Goal: Task Accomplishment & Management: Use online tool/utility

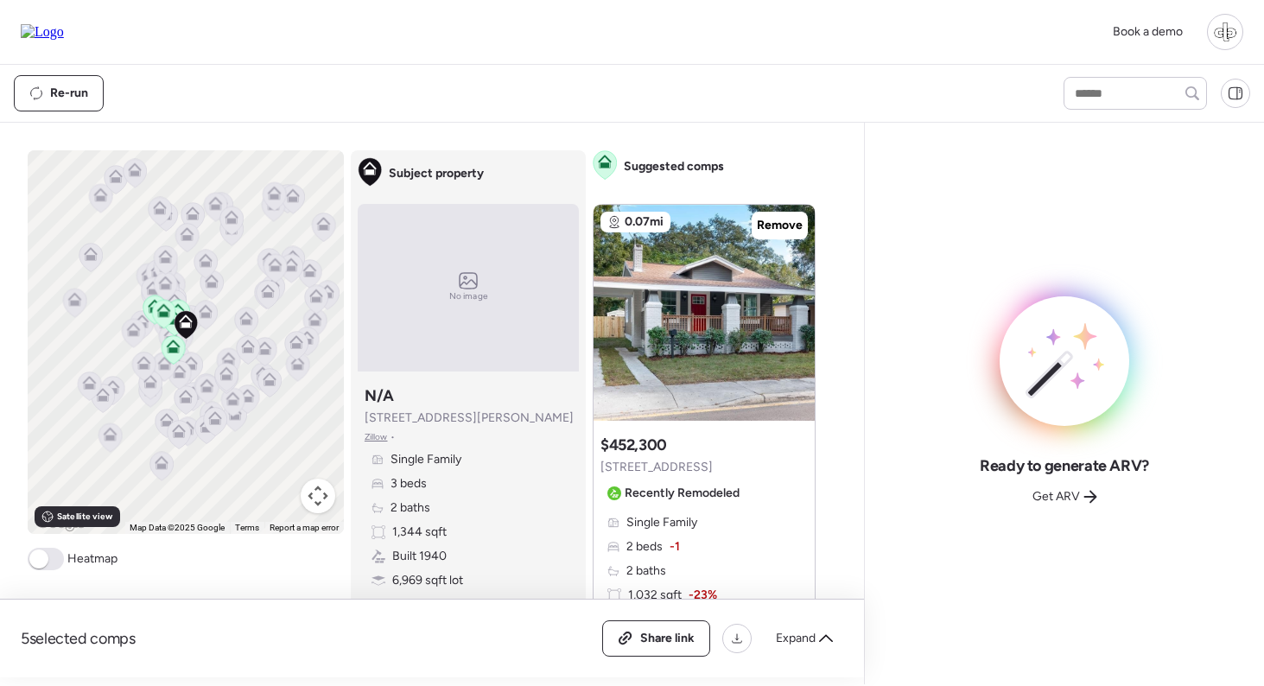
click at [583, 302] on div "Subject property No image Subject property N/A 111 W Osborne Ave Zillow • Singl…" at bounding box center [468, 388] width 235 height 477
click at [590, 511] on div "To activate drag with keyboard, press Alt + Enter. Once in keyboard drag state,…" at bounding box center [429, 413] width 802 height 527
click at [1041, 268] on div "Ready to generate ARV? Get ARV" at bounding box center [1065, 404] width 372 height 534
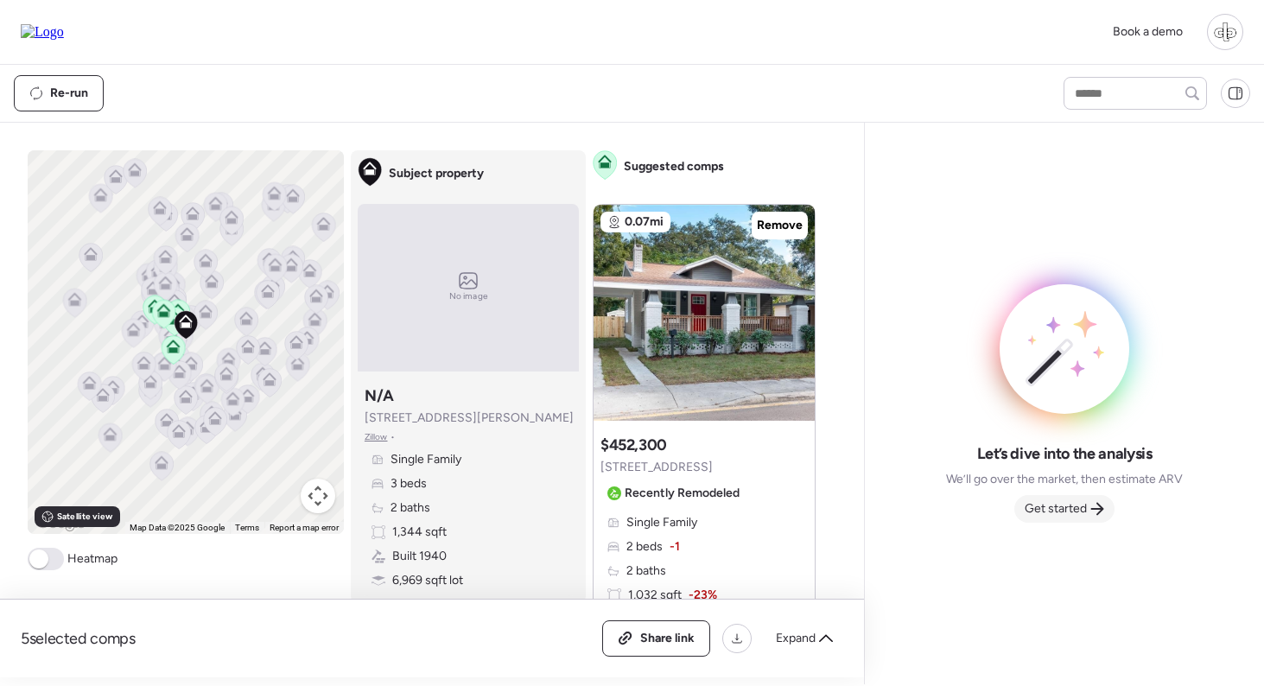
click at [1071, 507] on span "Get started" at bounding box center [1056, 508] width 62 height 17
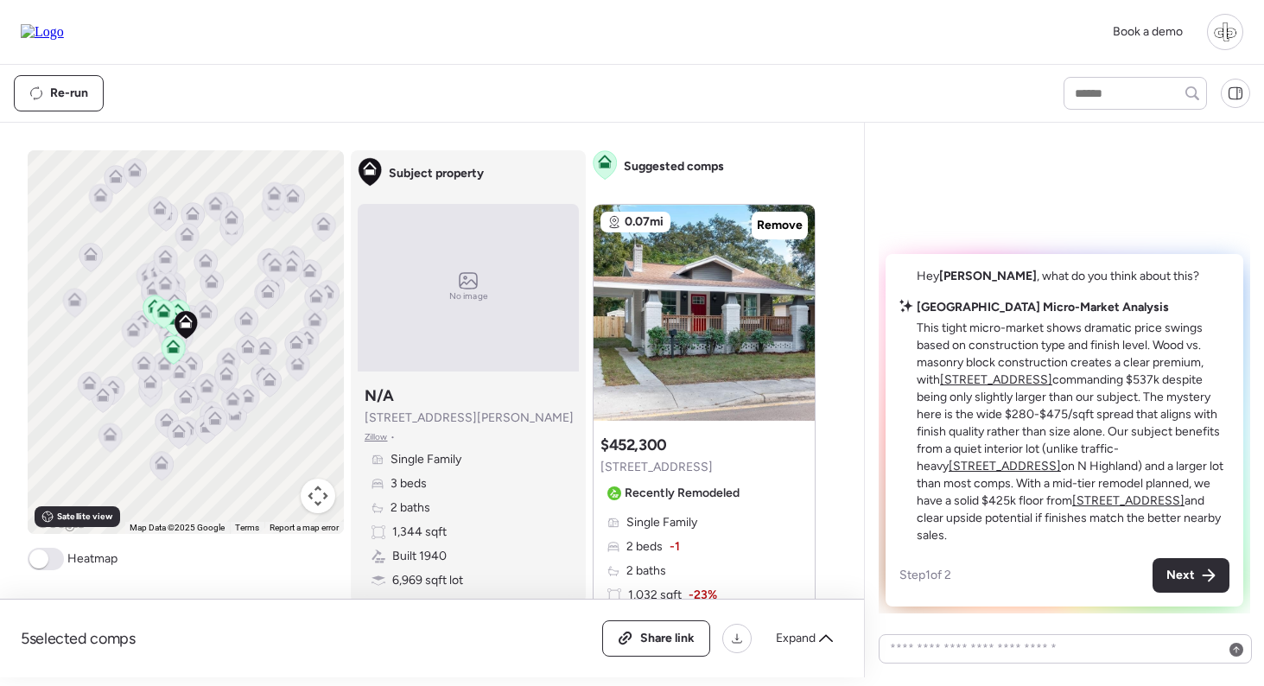
click at [944, 283] on span "[PERSON_NAME]" at bounding box center [988, 276] width 98 height 15
click at [1036, 283] on span "Hey Liam , what do you think about this?" at bounding box center [1058, 276] width 283 height 15
drag, startPoint x: 916, startPoint y: 297, endPoint x: 1046, endPoint y: 297, distance: 130.5
click at [1046, 285] on div "Hey Liam , here’s the situation" at bounding box center [1021, 276] width 245 height 17
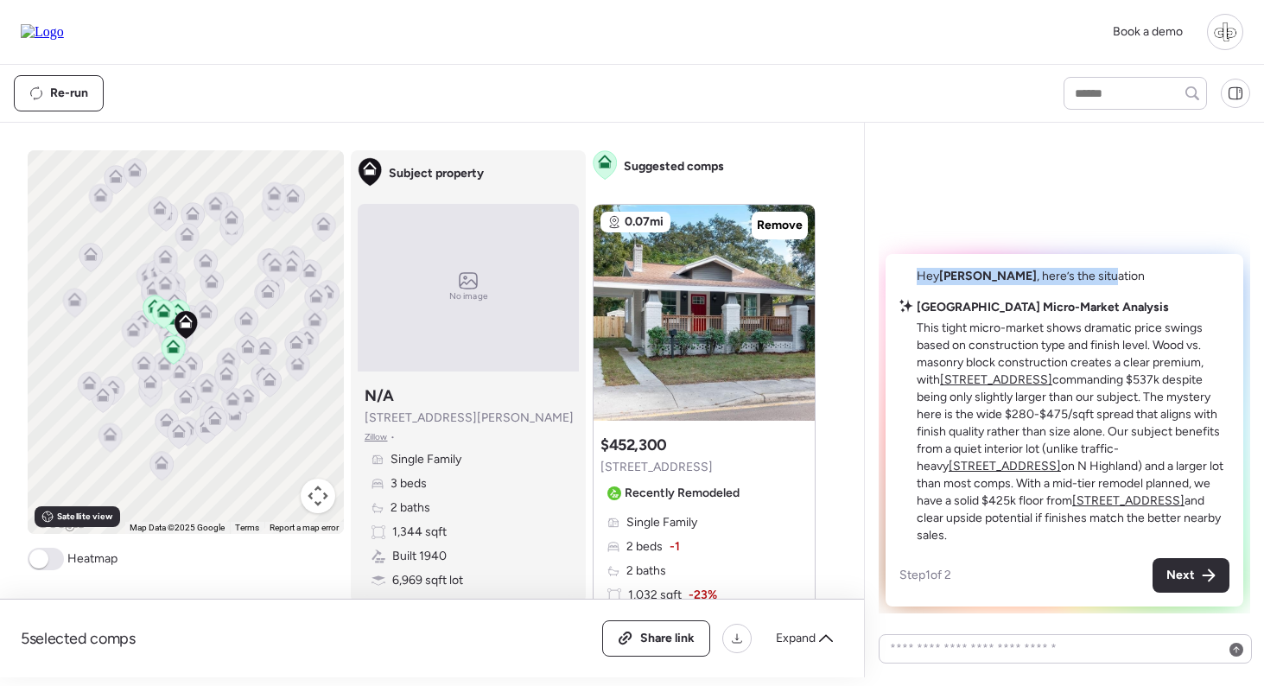
click at [1046, 283] on span "Hey Liam , here’s the situation" at bounding box center [1031, 276] width 228 height 15
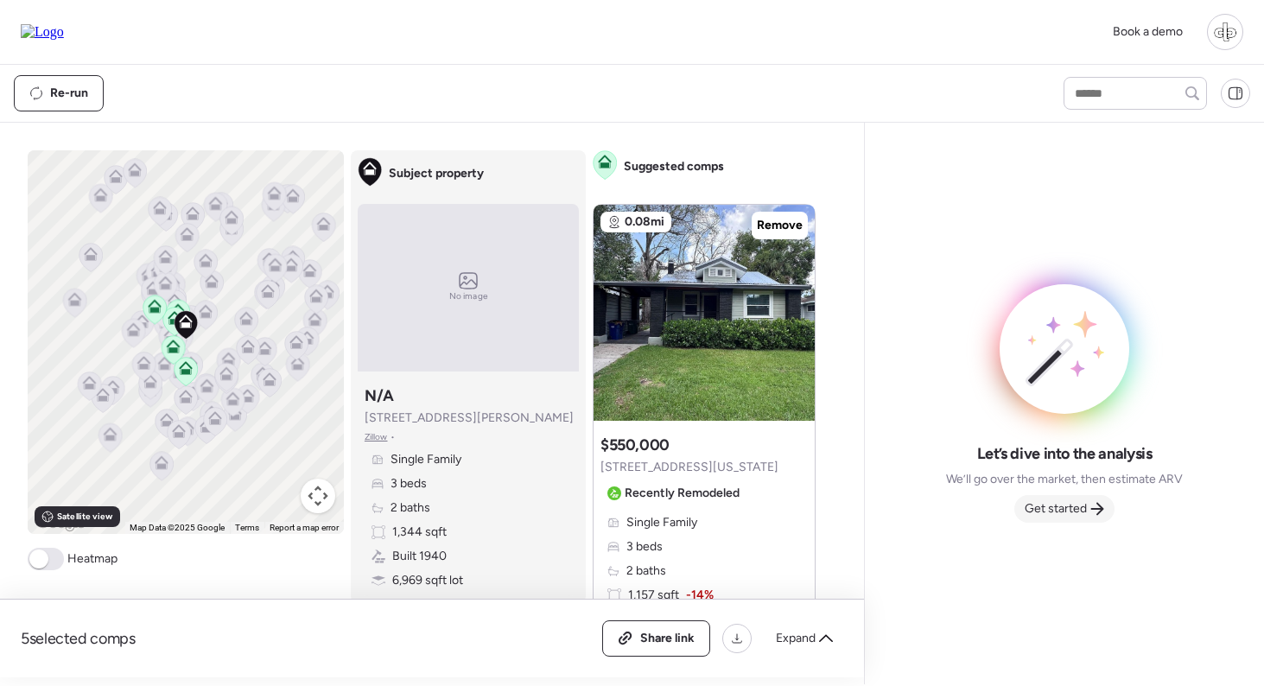
click at [1079, 511] on span "Get started" at bounding box center [1056, 508] width 62 height 17
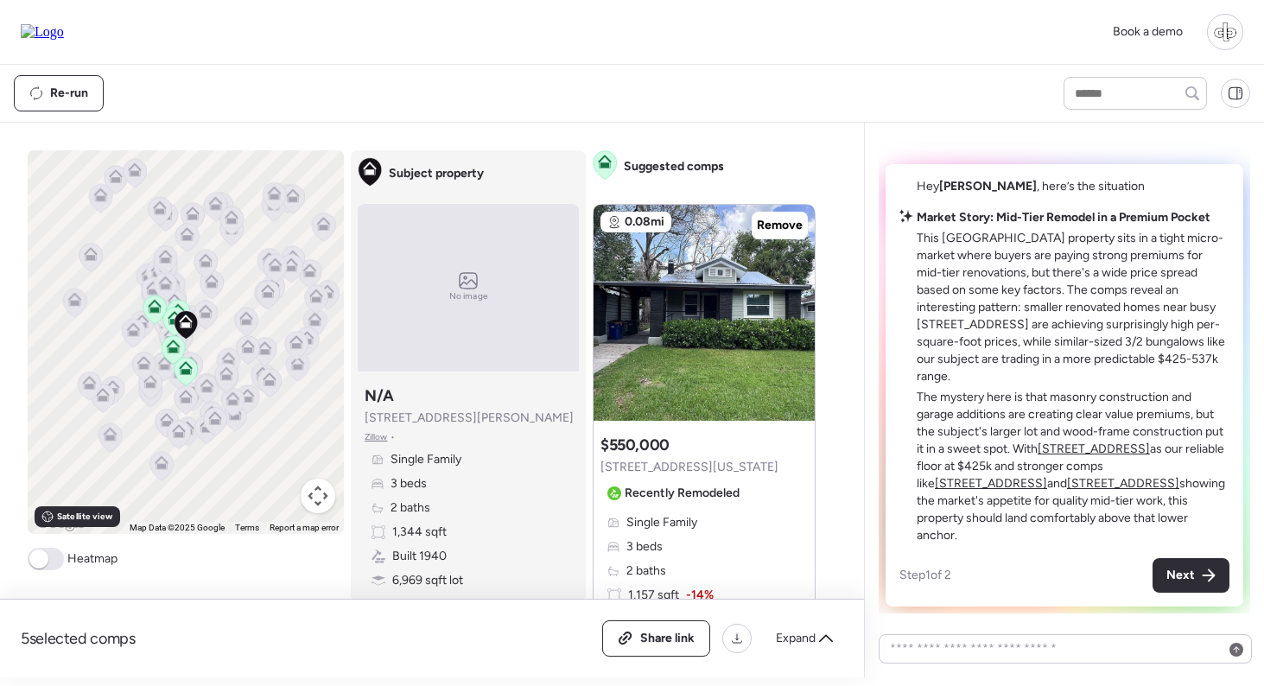
drag, startPoint x: 918, startPoint y: 256, endPoint x: 1132, endPoint y: 534, distance: 351.2
click at [1132, 534] on div "Market Story: Mid-Tier Remodel in a Premium Pocket This Seminole Heights proper…" at bounding box center [1064, 376] width 330 height 335
copy div "This Seminole Heights property sits in a tight micro-market where buyers are pa…"
click at [1087, 425] on p "The mystery here is that masonry construction and garage additions are creating…" at bounding box center [1073, 467] width 313 height 156
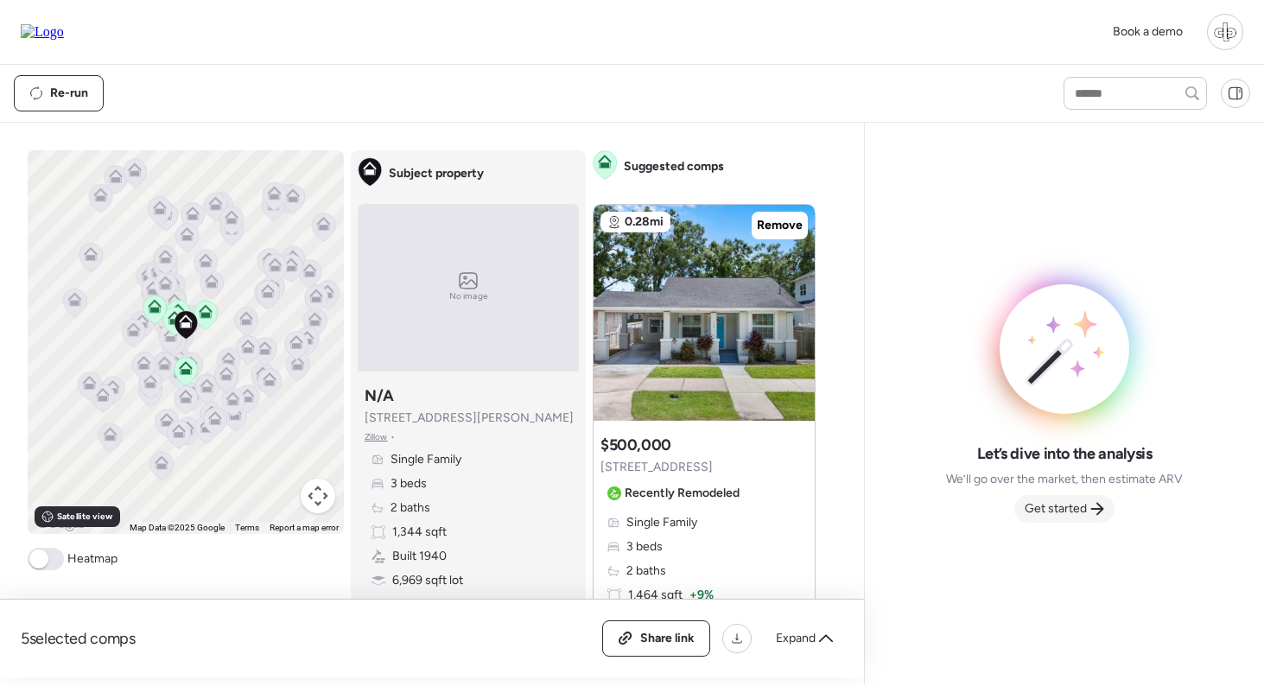
click at [1058, 518] on div "Get started" at bounding box center [1064, 509] width 100 height 28
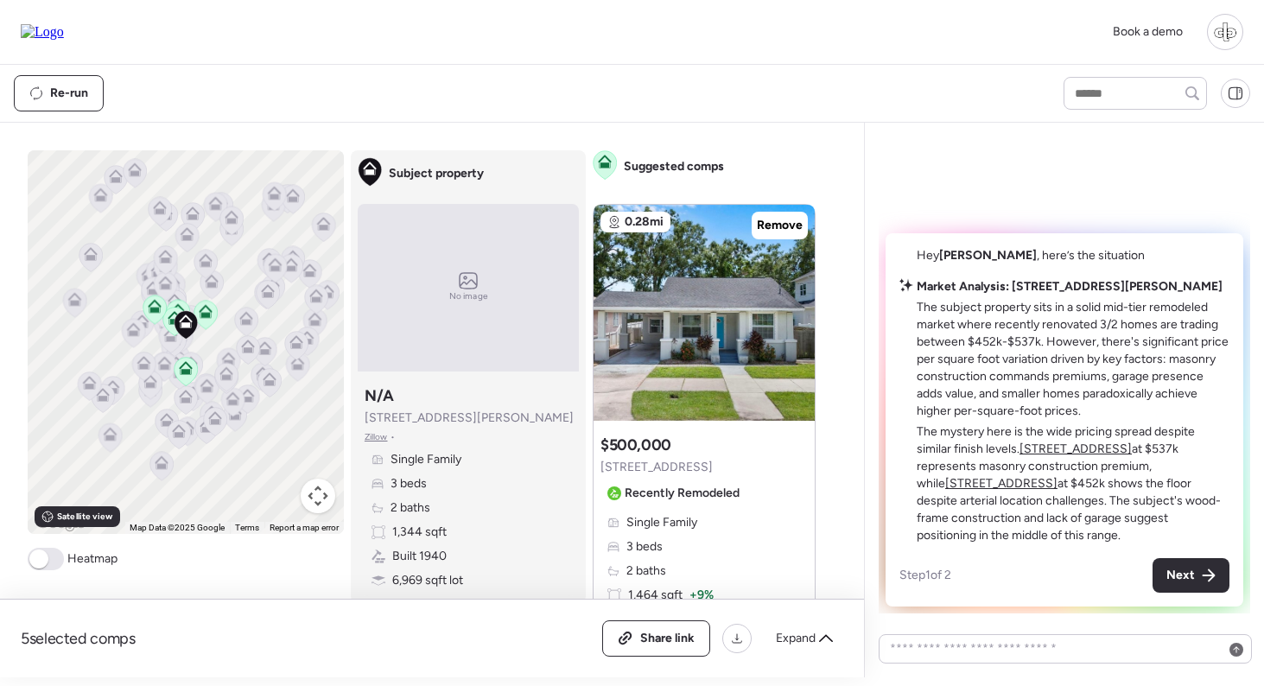
drag, startPoint x: 964, startPoint y: 524, endPoint x: 916, endPoint y: 310, distance: 219.7
click at [916, 310] on div "Market Analysis: [STREET_ADDRESS][PERSON_NAME] The subject property sits in a s…" at bounding box center [1064, 411] width 330 height 266
copy div "The subject property sits in a solid mid-tier remodeled market where recently r…"
click at [1075, 369] on p "The subject property sits in a solid mid-tier remodeled market where recently r…" at bounding box center [1073, 359] width 313 height 121
click at [1143, 418] on p "The subject property sits in a solid mid-tier remodeled market where recently r…" at bounding box center [1073, 359] width 313 height 121
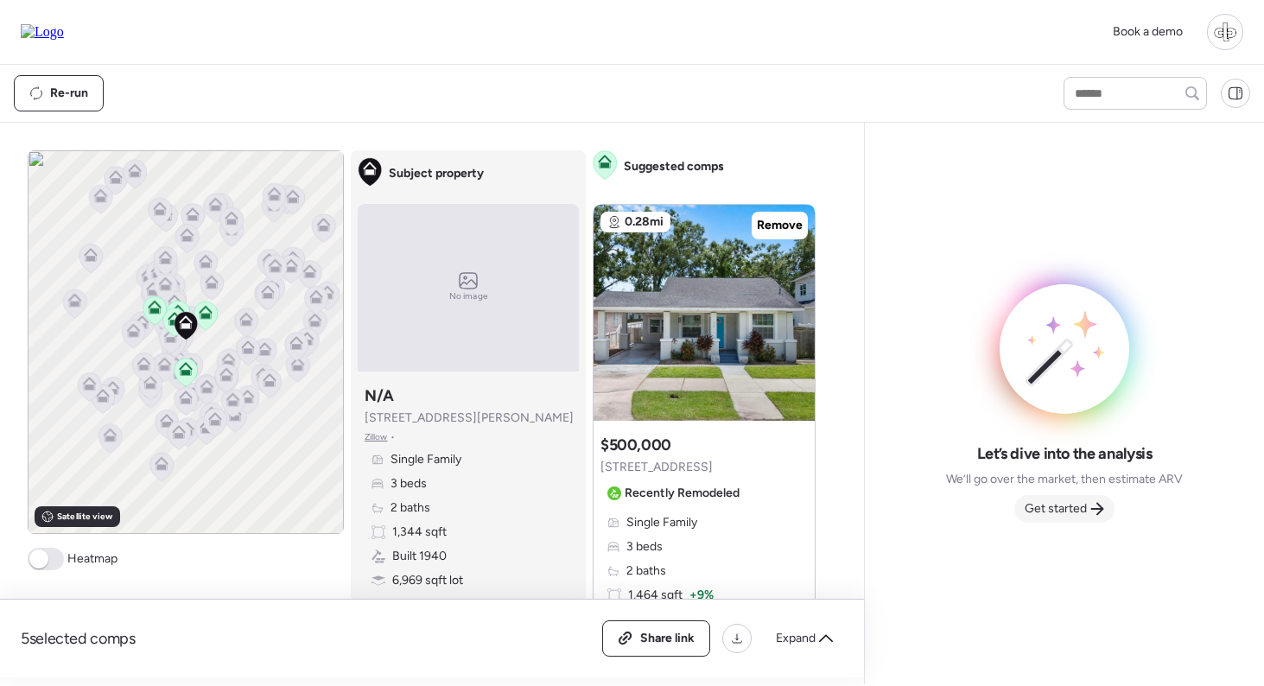
click at [1049, 507] on span "Get started" at bounding box center [1056, 508] width 62 height 17
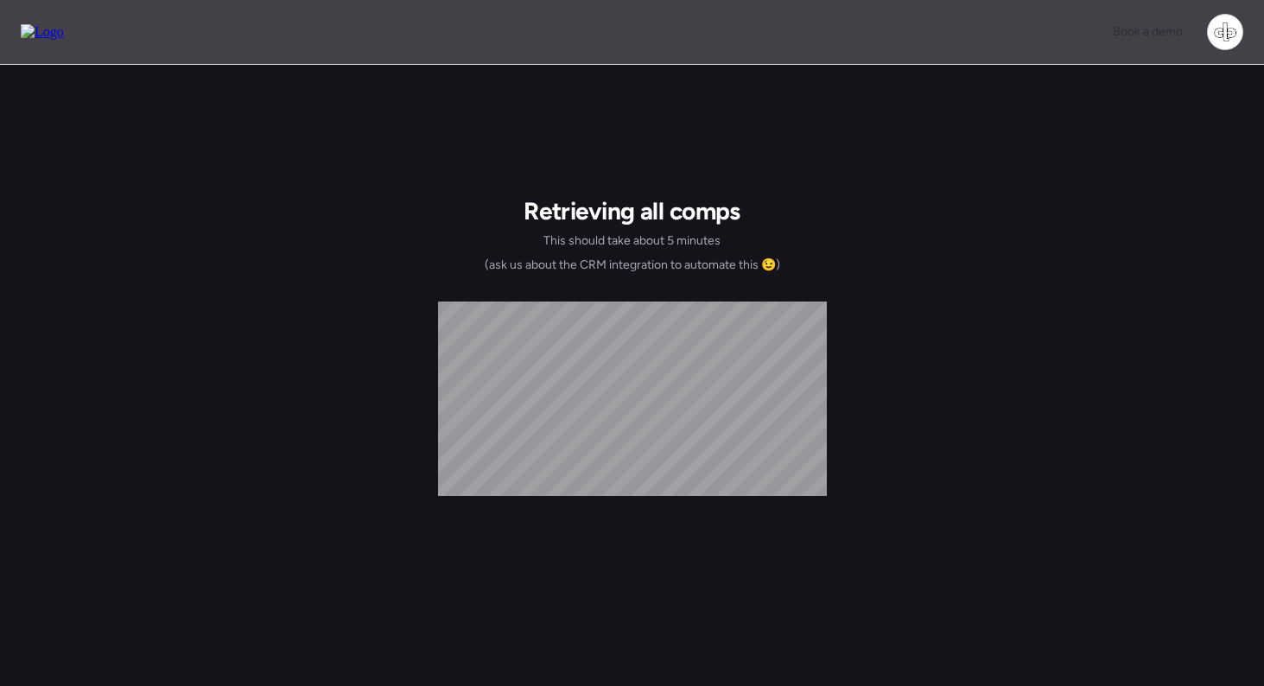
click at [1039, 168] on div "Retrieving all comps This should take about 5 minutes (ask us about the CRM int…" at bounding box center [632, 487] width 1264 height 845
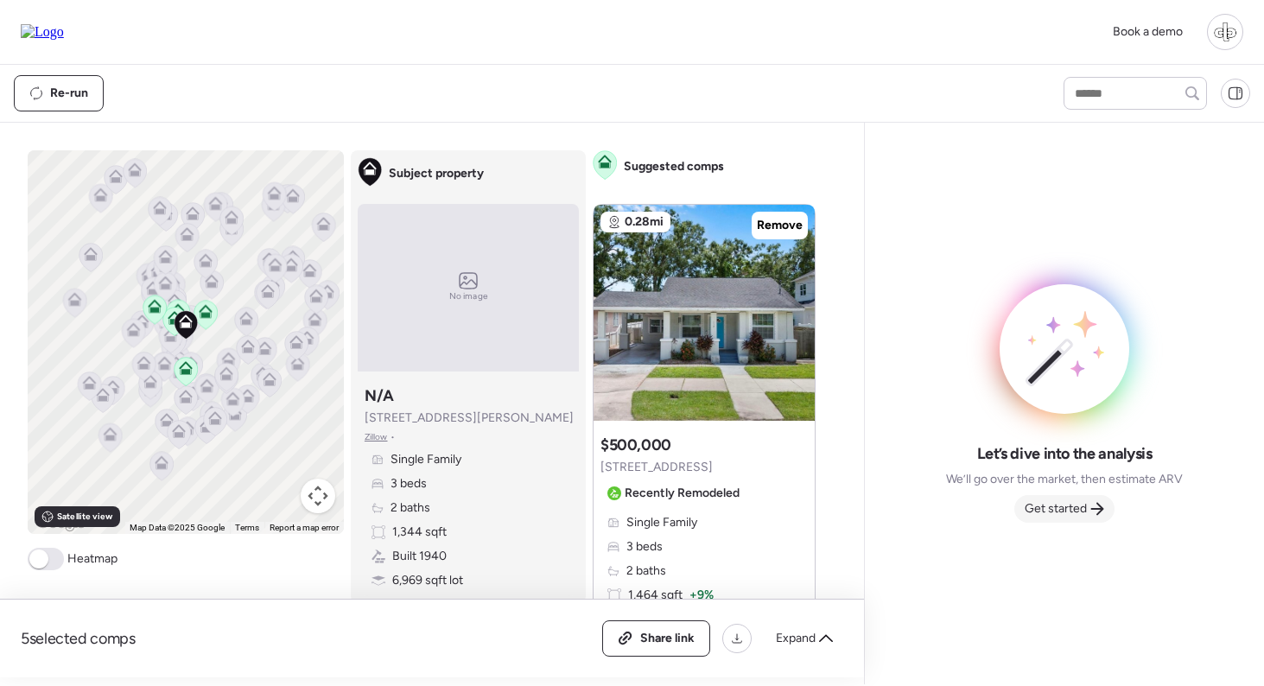
click at [1058, 514] on span "Get started" at bounding box center [1056, 508] width 62 height 17
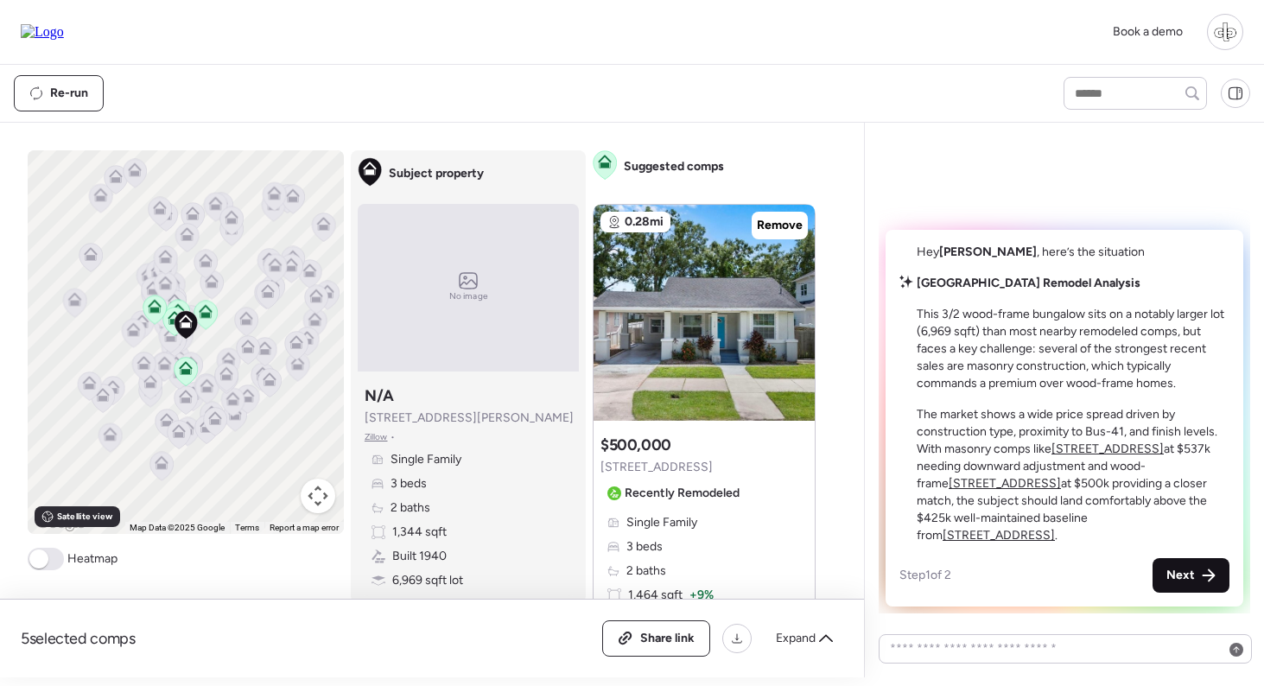
click at [1194, 569] on span "Next" at bounding box center [1180, 575] width 29 height 17
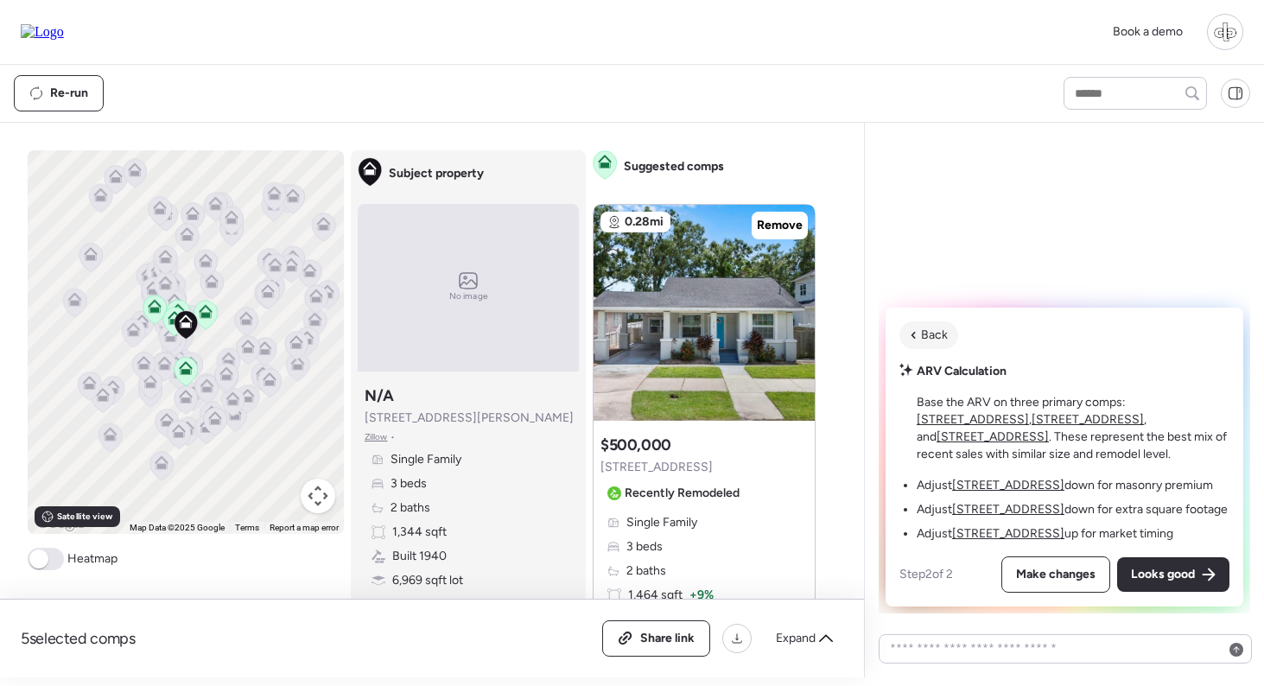
click at [928, 328] on span "Back" at bounding box center [934, 335] width 27 height 17
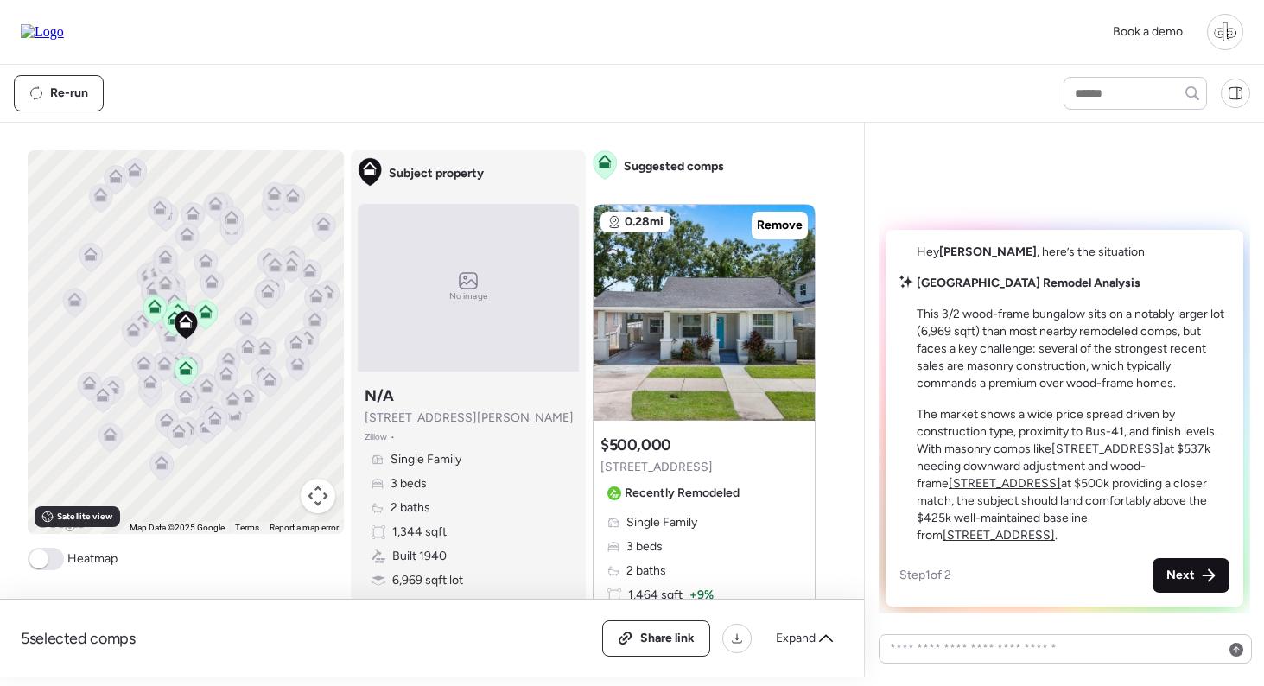
click at [1192, 559] on div "Next" at bounding box center [1191, 575] width 77 height 35
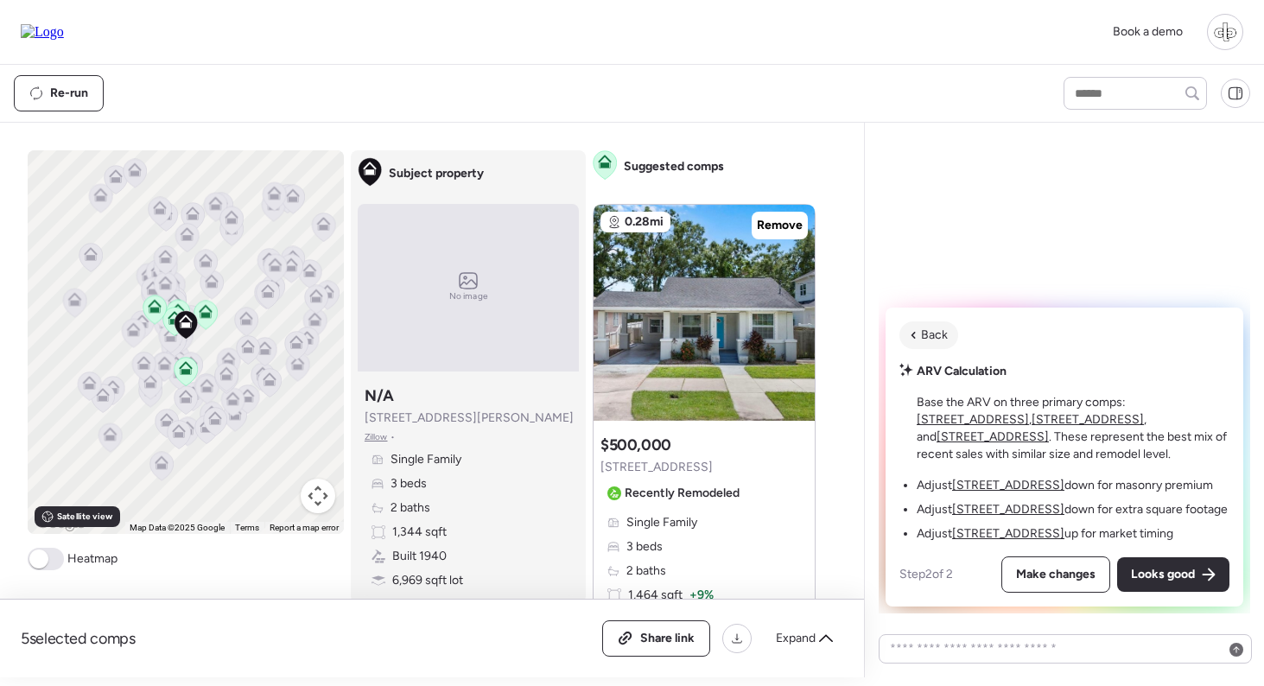
click at [926, 336] on span "Back" at bounding box center [934, 335] width 27 height 17
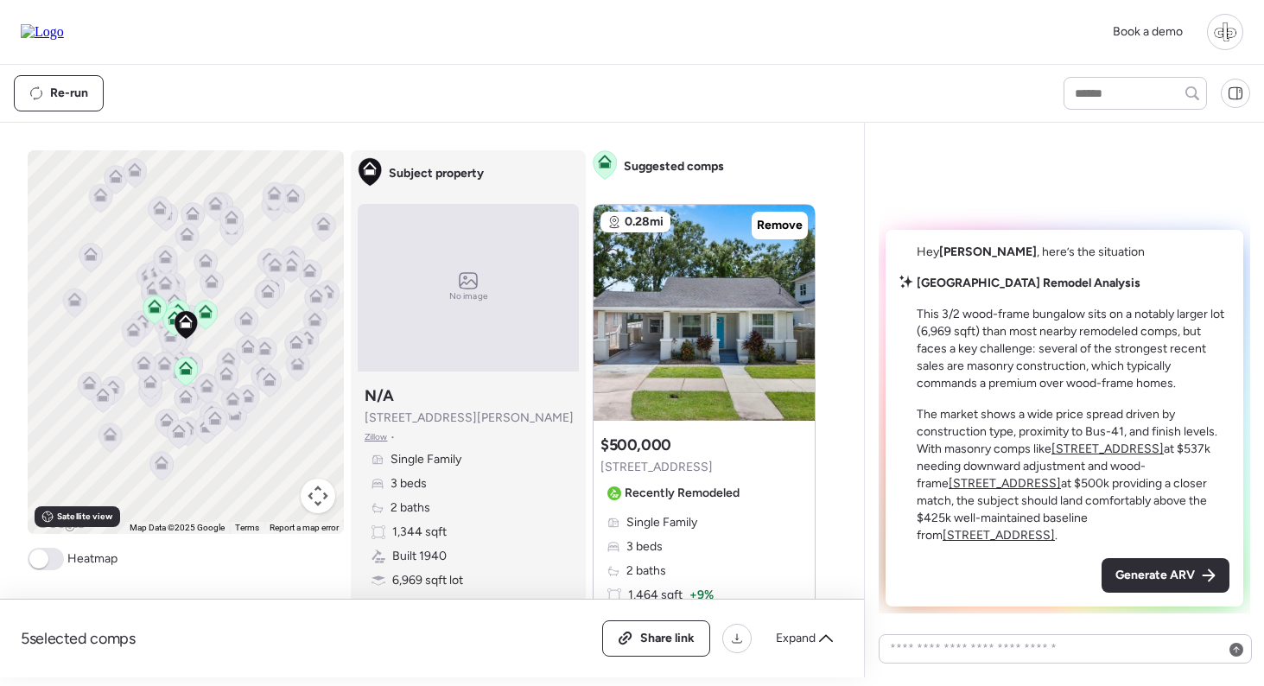
click at [959, 575] on div "Generate ARV" at bounding box center [1064, 575] width 330 height 35
click at [64, 33] on img at bounding box center [42, 32] width 43 height 16
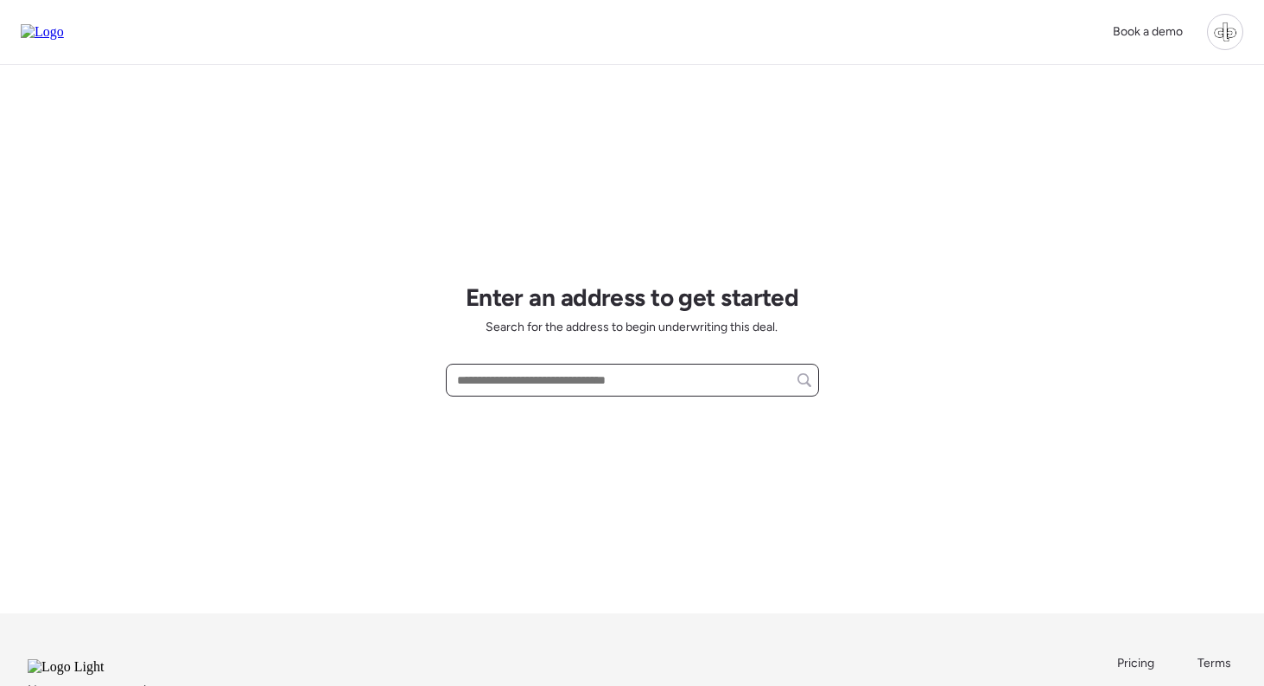
click at [620, 379] on input "text" at bounding box center [633, 380] width 358 height 24
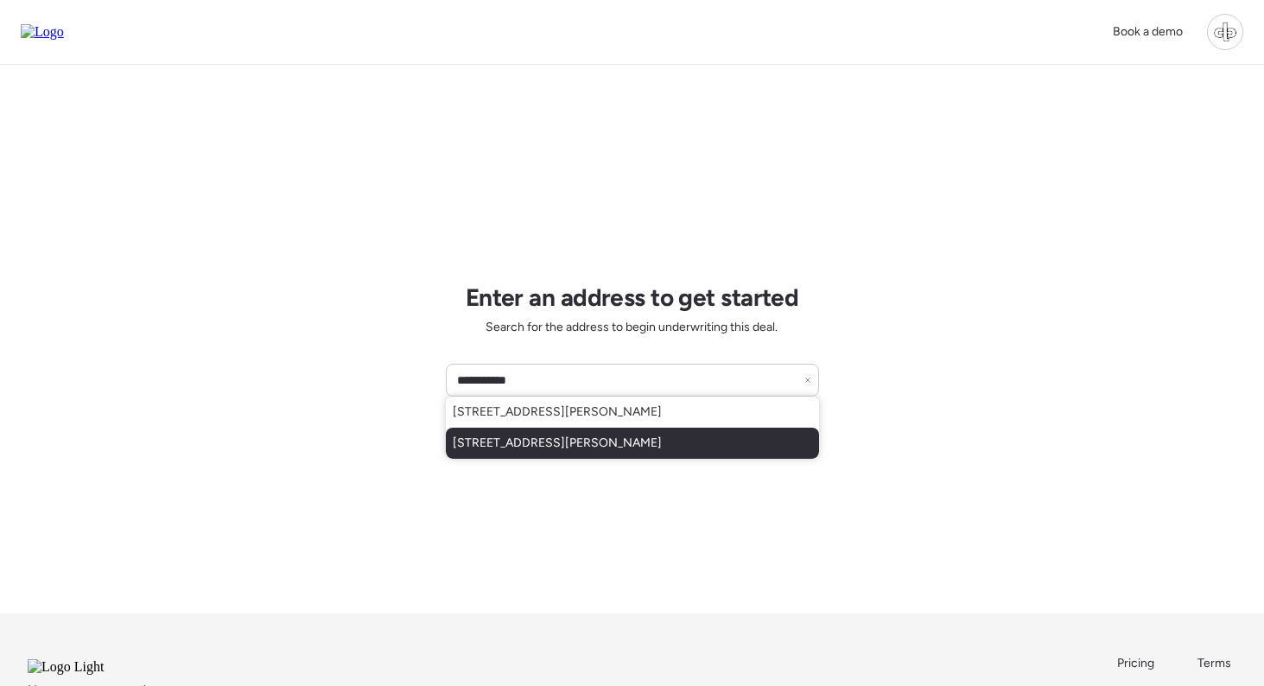
click at [597, 448] on span "111 W Osborne Ave, Tampa, FL, 33603" at bounding box center [557, 443] width 209 height 17
type input "**********"
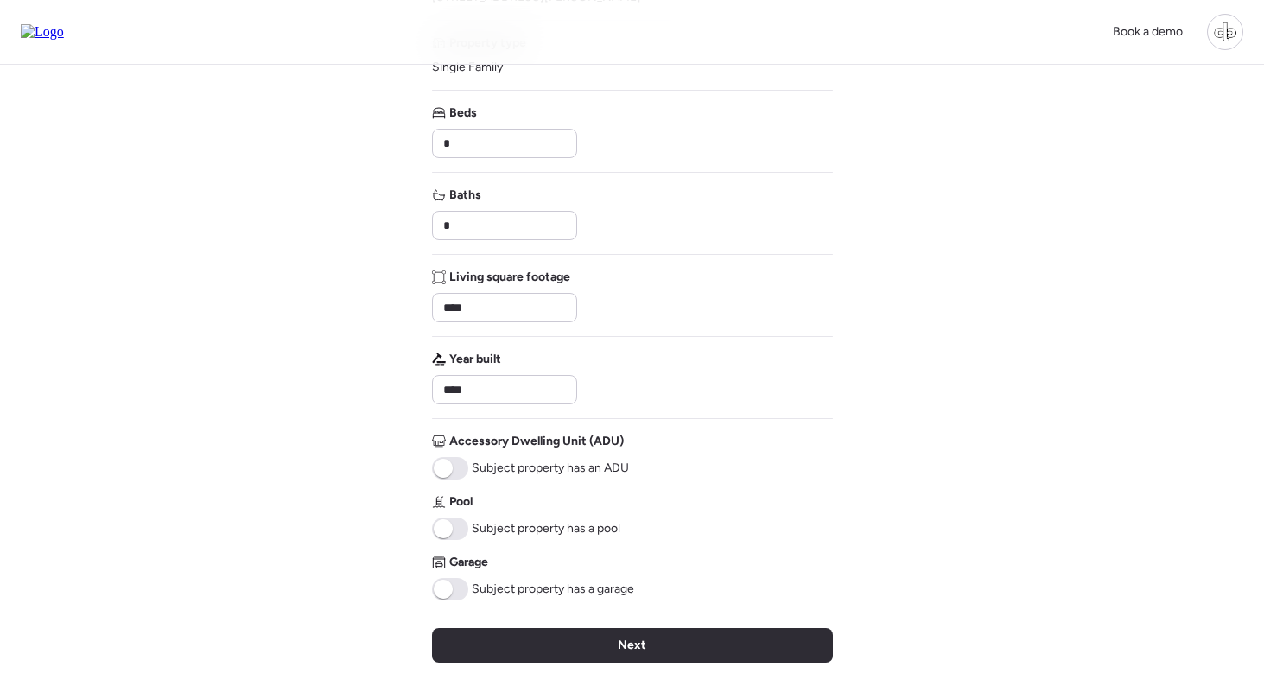
scroll to position [356, 0]
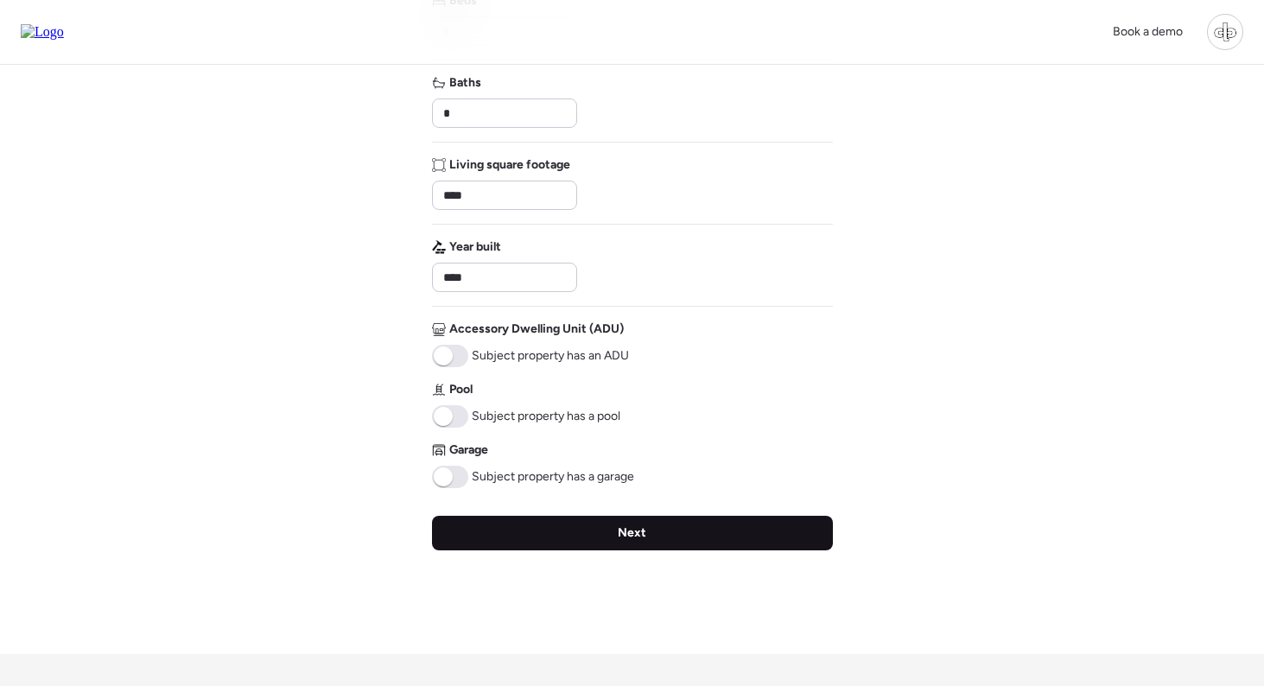
click at [619, 536] on span "Next" at bounding box center [632, 532] width 29 height 17
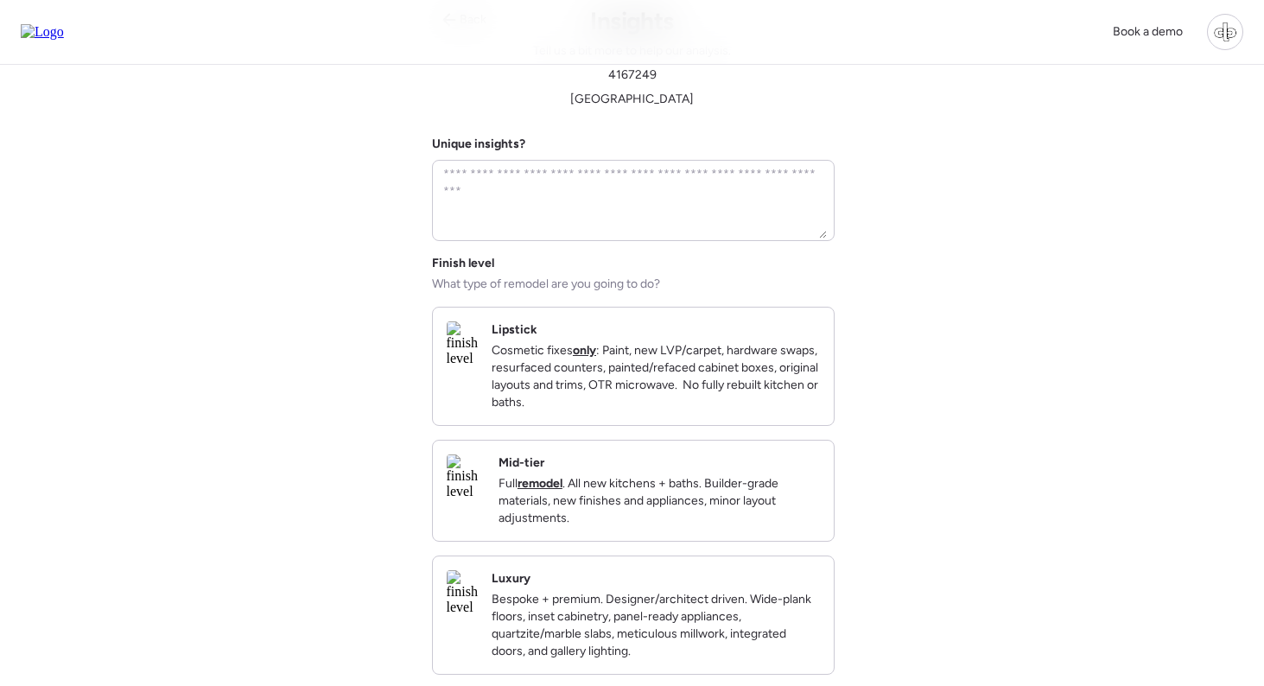
scroll to position [0, 0]
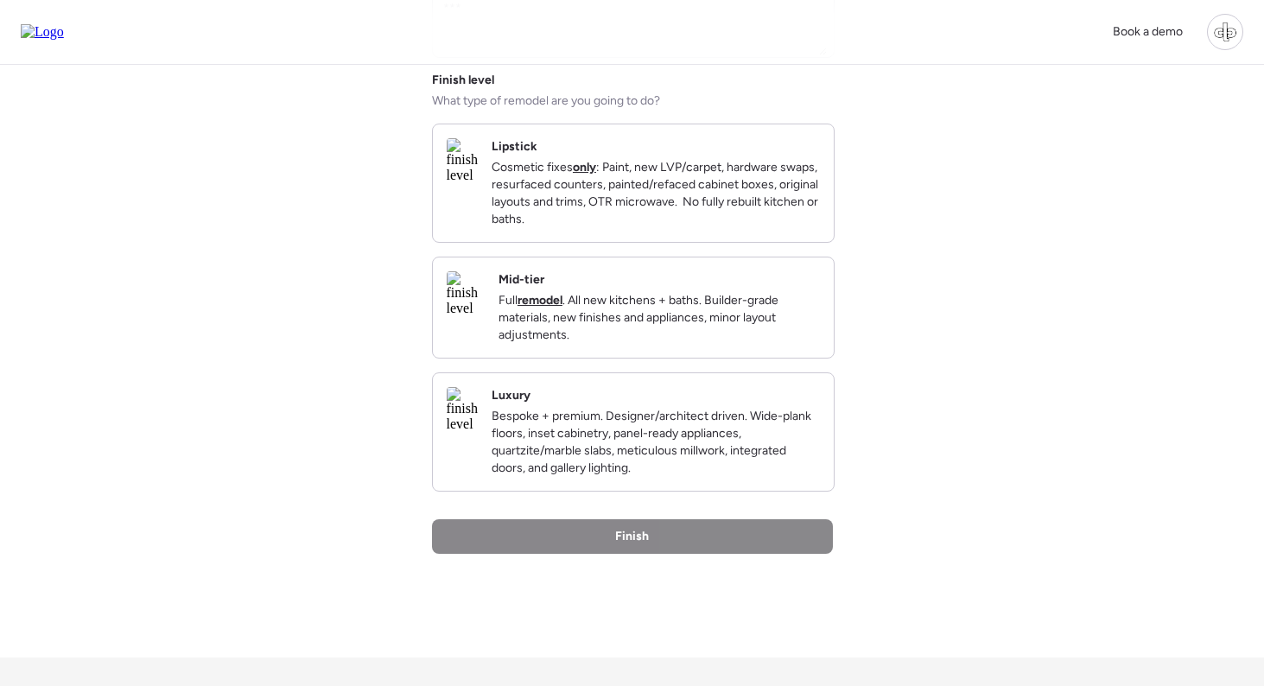
click at [604, 554] on div "Finish" at bounding box center [632, 536] width 401 height 35
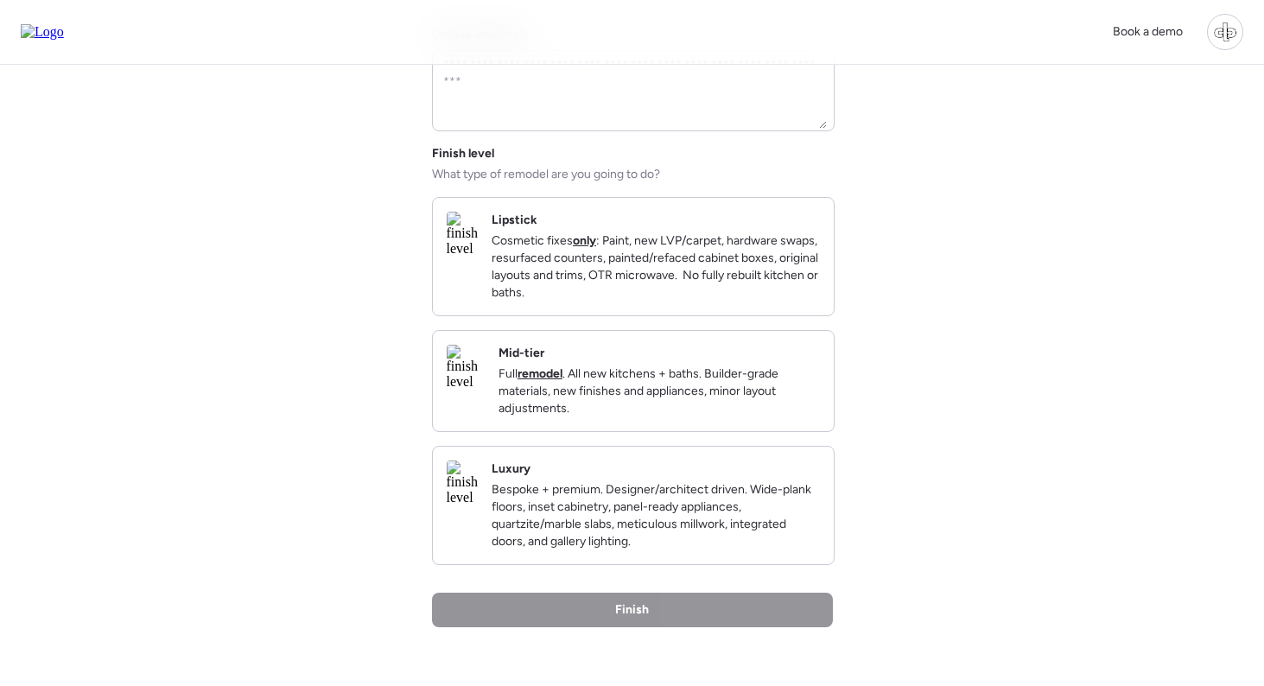
click at [633, 417] on p "Full remodel . All new kitchens + baths. Builder-grade materials, new finishes …" at bounding box center [659, 391] width 321 height 52
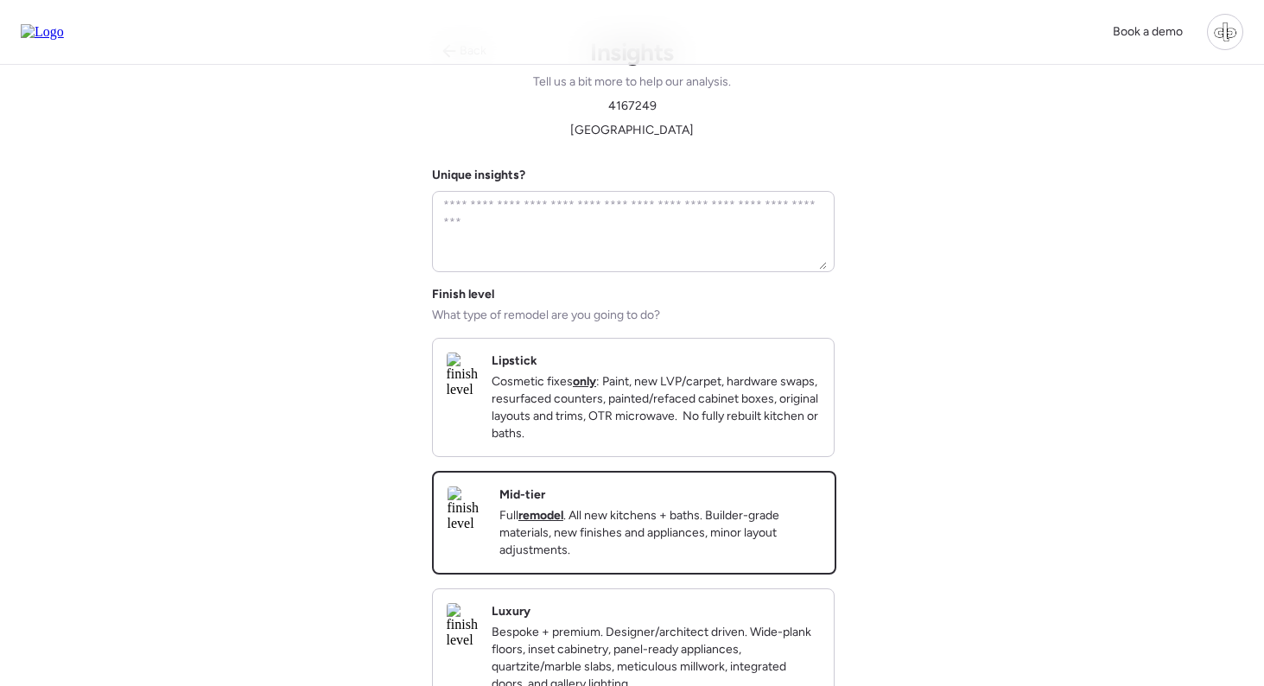
scroll to position [41, 0]
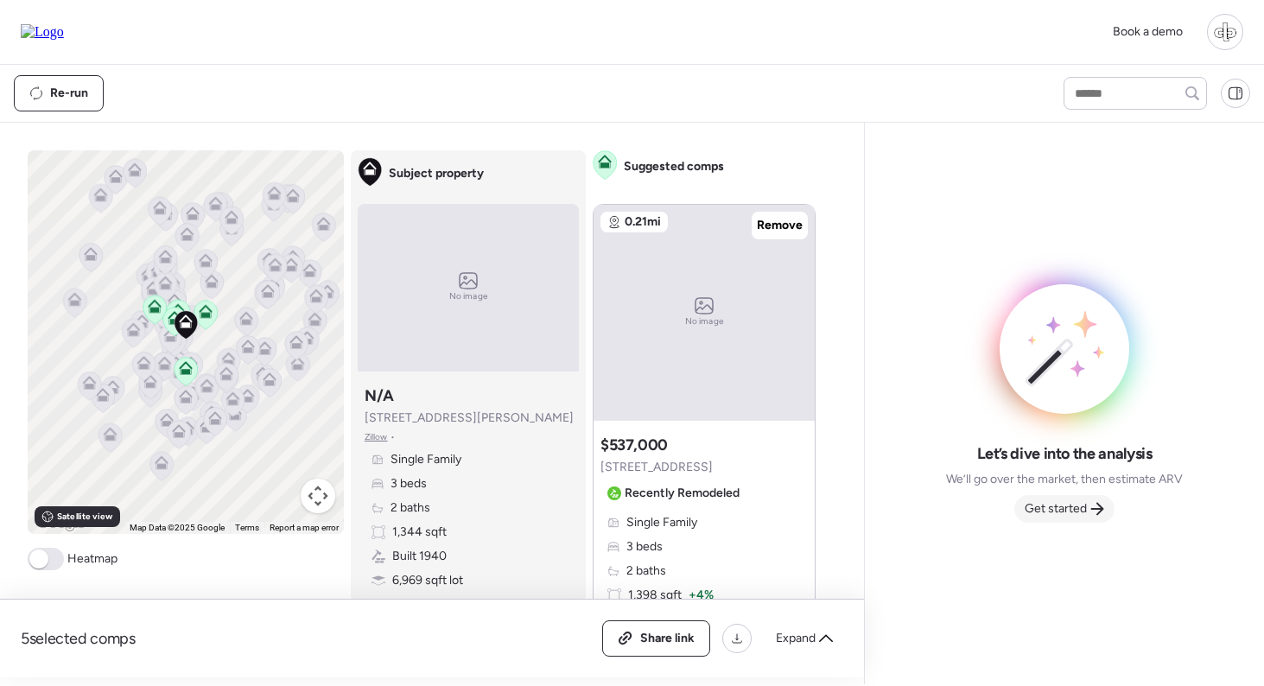
click at [1057, 502] on span "Get started" at bounding box center [1056, 508] width 62 height 17
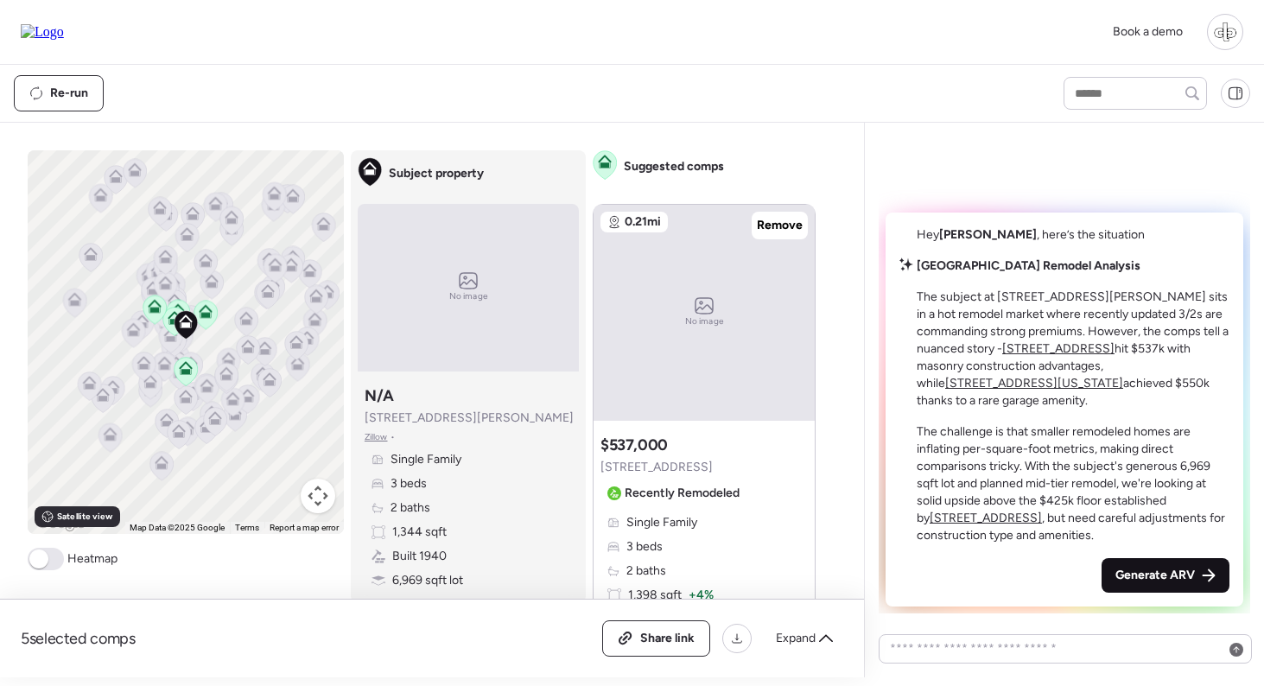
click at [1197, 579] on div "Generate ARV" at bounding box center [1166, 575] width 128 height 35
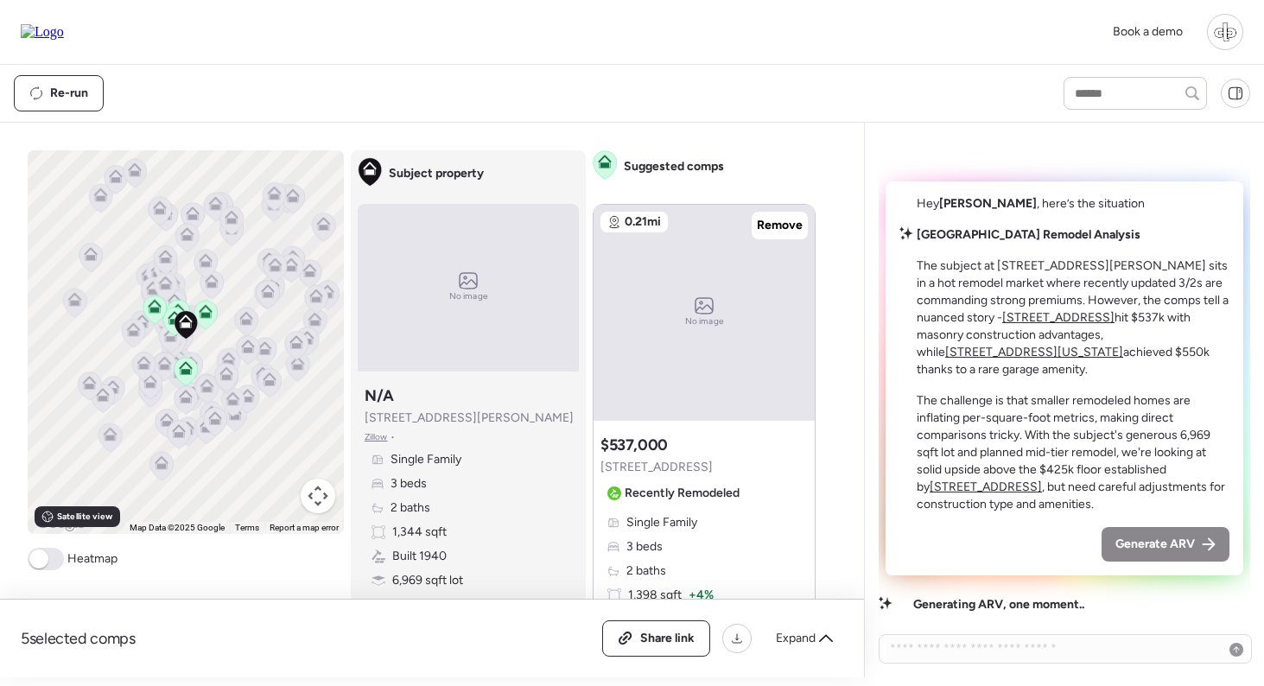
click at [1197, 553] on div "Generate ARV" at bounding box center [1166, 544] width 128 height 35
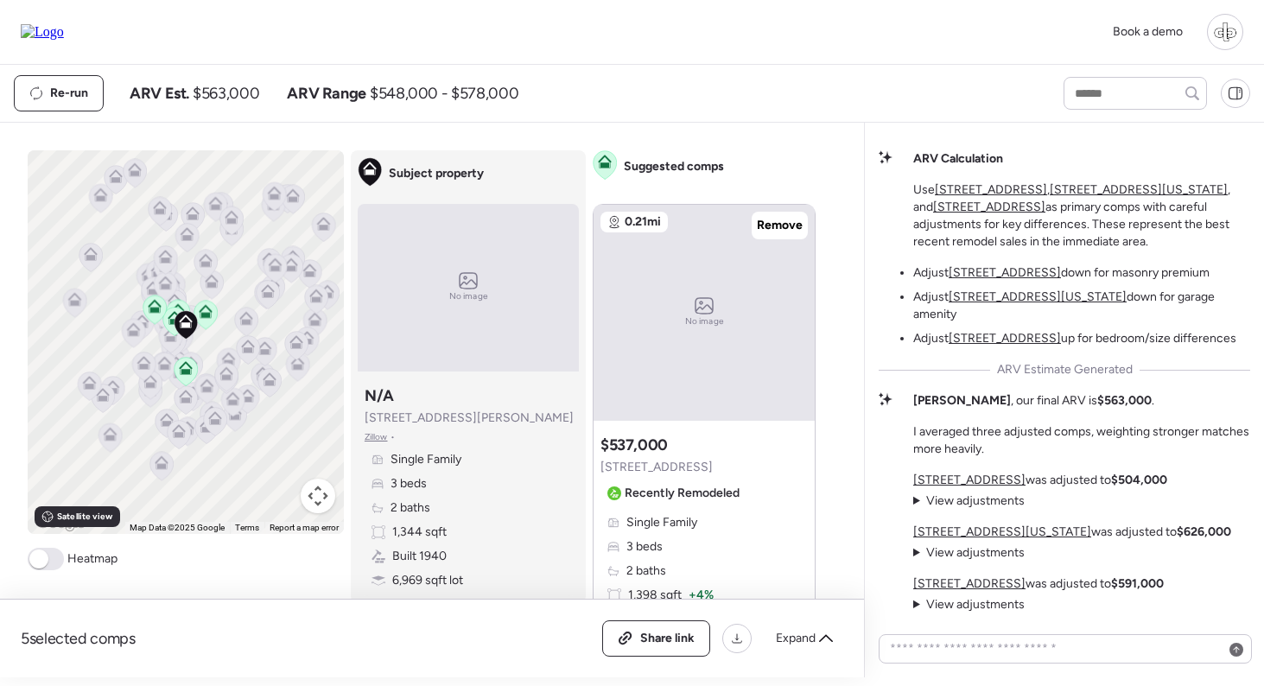
click at [969, 531] on u "[STREET_ADDRESS][US_STATE]" at bounding box center [1002, 531] width 178 height 15
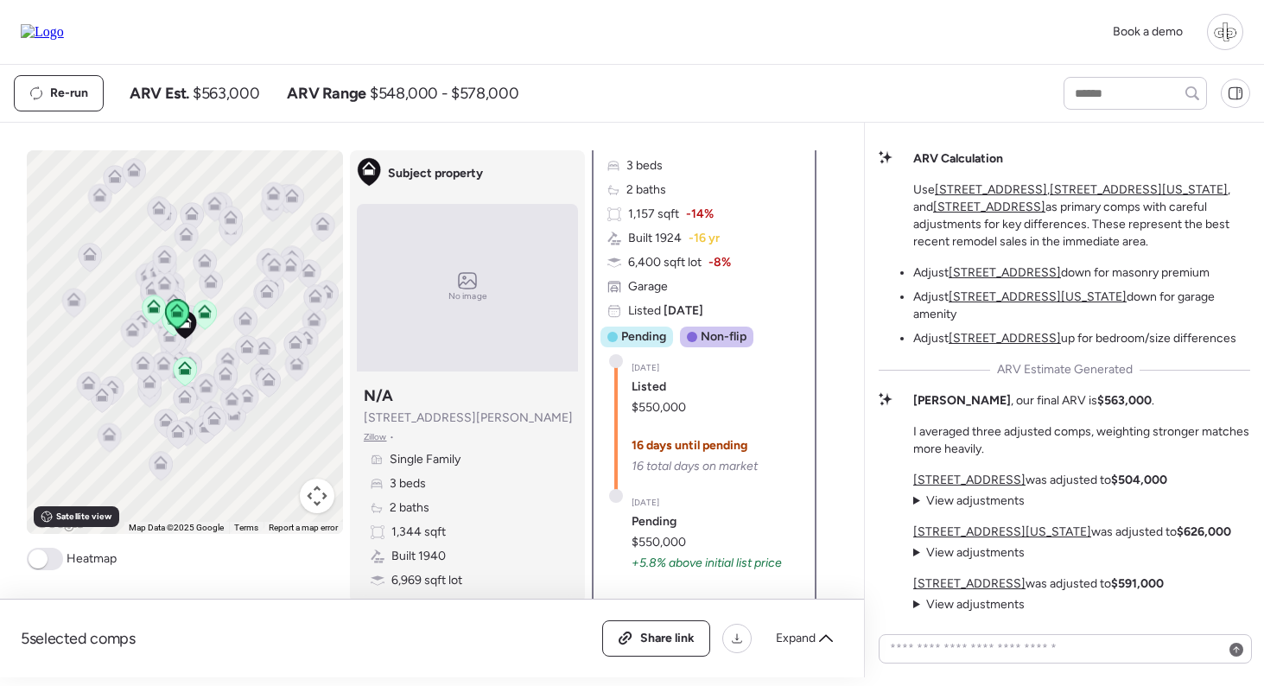
scroll to position [327, 0]
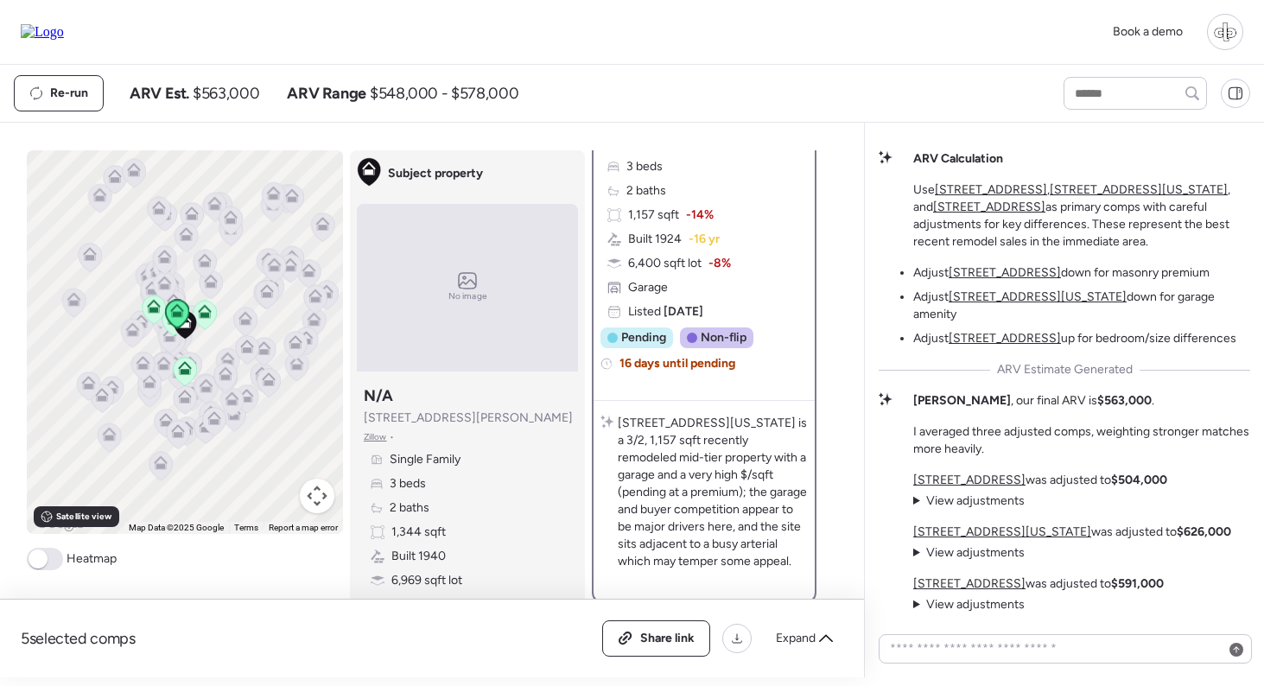
click at [705, 284] on div "Single Family 3 beds 2 baths 1,157 sqft -14% Built 1924 -16 yr 6,400 sqft lot -…" at bounding box center [704, 227] width 207 height 187
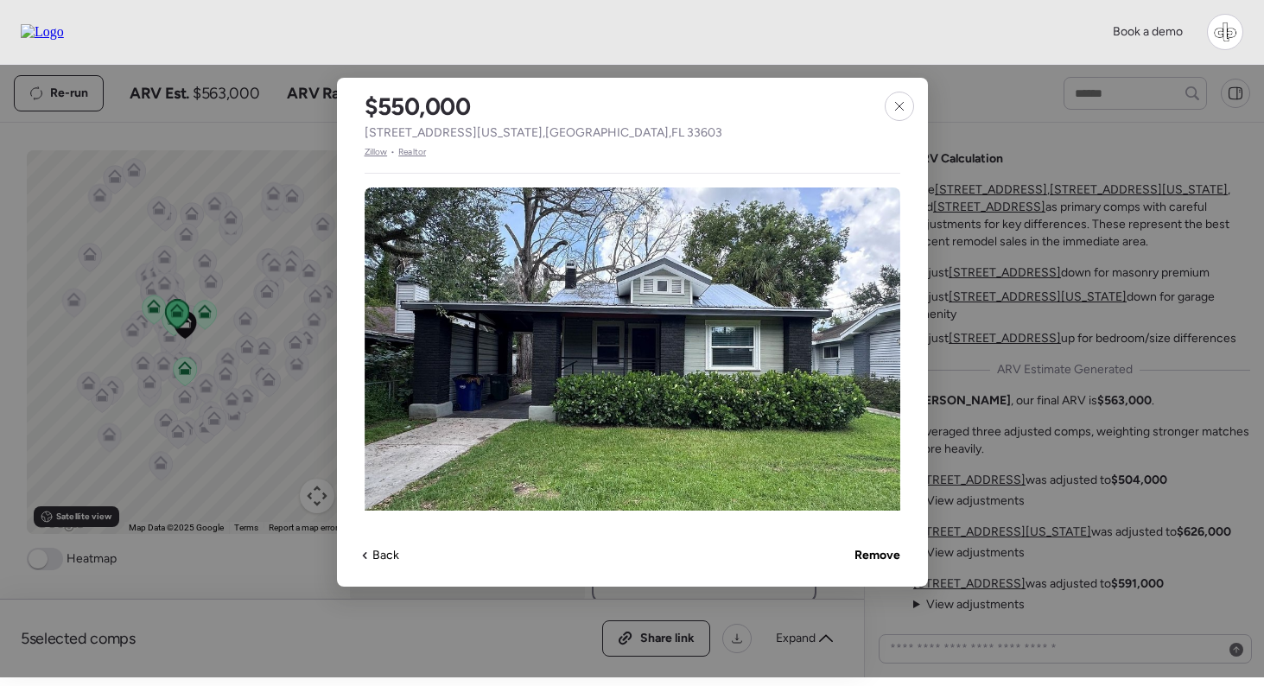
click at [372, 150] on span "Zillow" at bounding box center [376, 152] width 23 height 14
click at [896, 112] on icon at bounding box center [900, 106] width 14 height 14
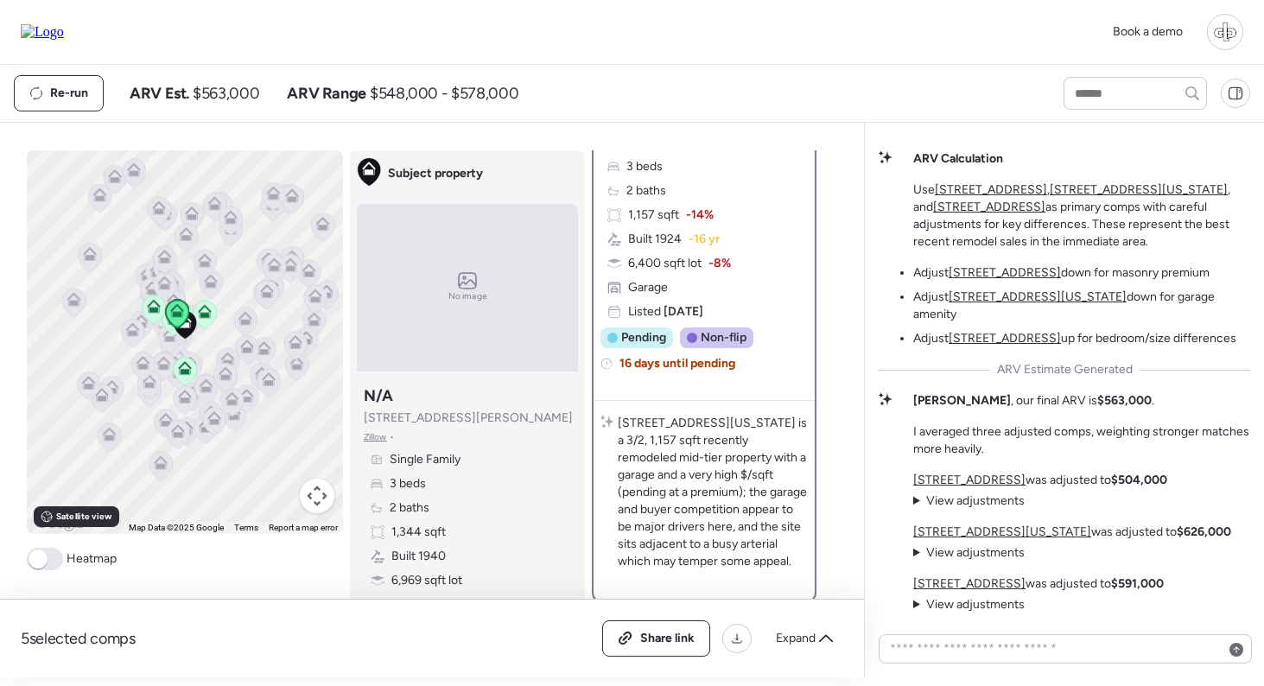
click at [985, 499] on span "View adjustments" at bounding box center [975, 500] width 99 height 15
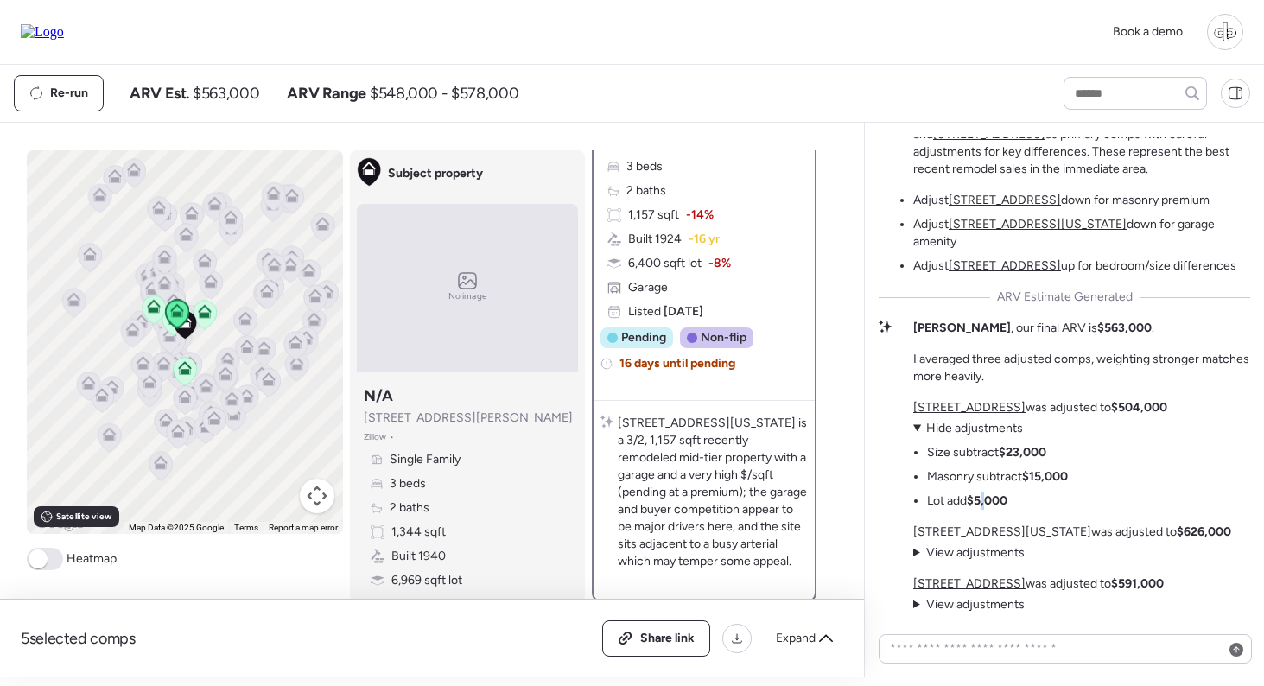
click at [985, 499] on strong "$5,000" at bounding box center [987, 500] width 41 height 15
click at [952, 428] on span "Hide adjustments" at bounding box center [974, 428] width 97 height 15
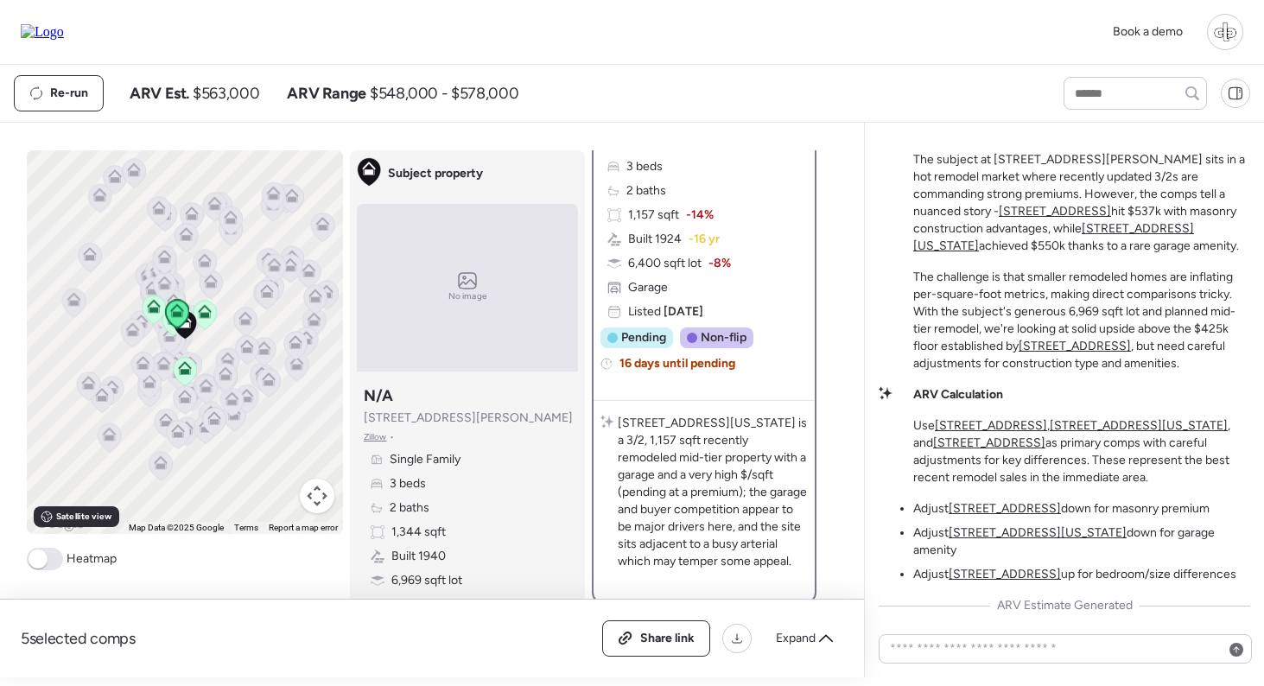
scroll to position [-235, 0]
click at [1013, 240] on u "[STREET_ADDRESS][US_STATE]" at bounding box center [1053, 236] width 281 height 32
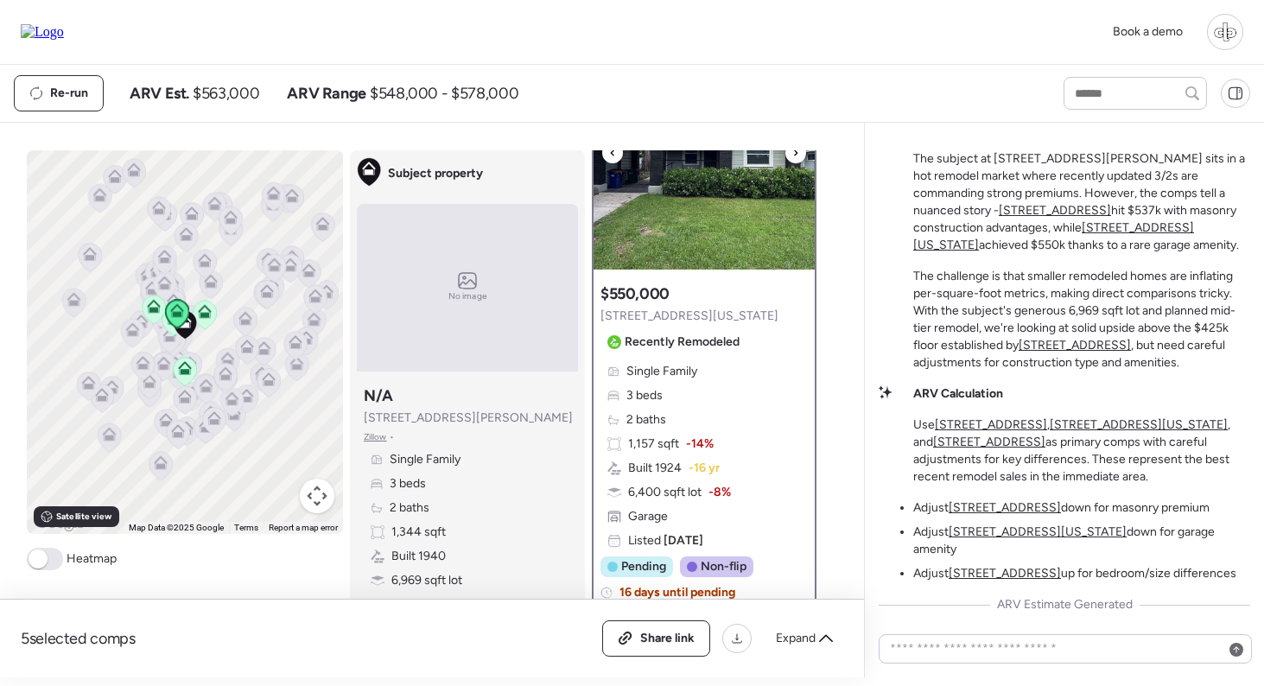
scroll to position [99, 0]
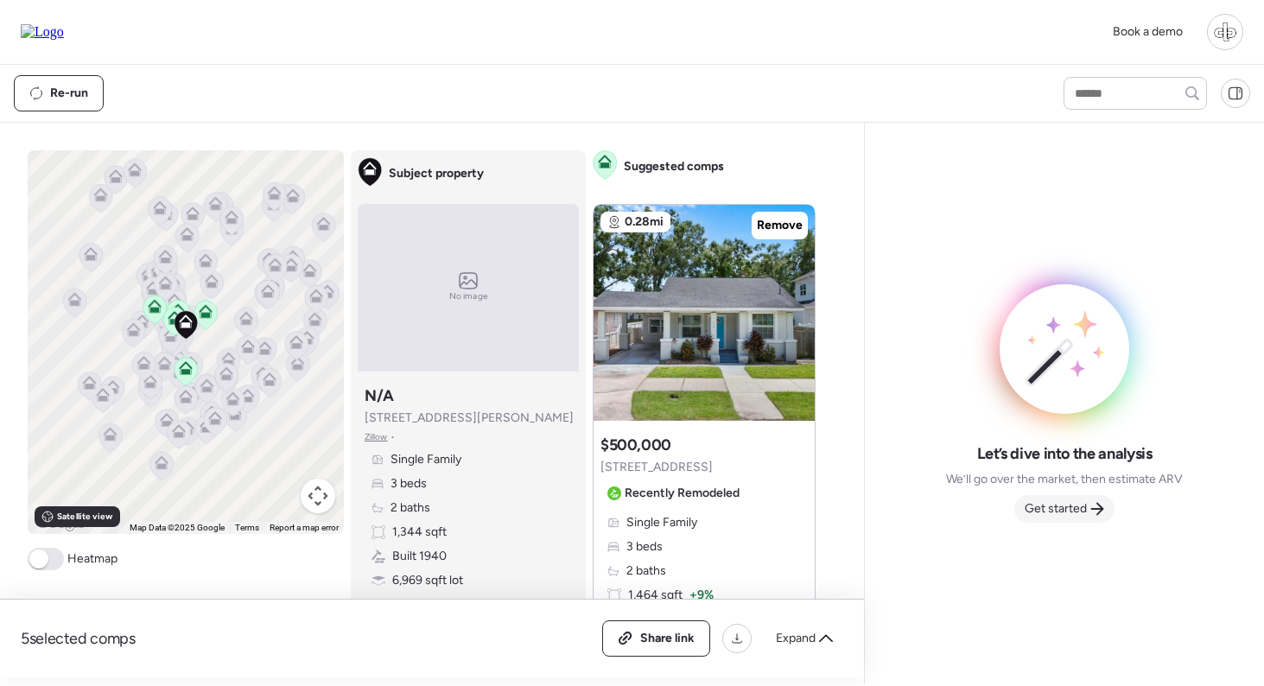
click at [1049, 520] on div "Get started" at bounding box center [1064, 509] width 100 height 28
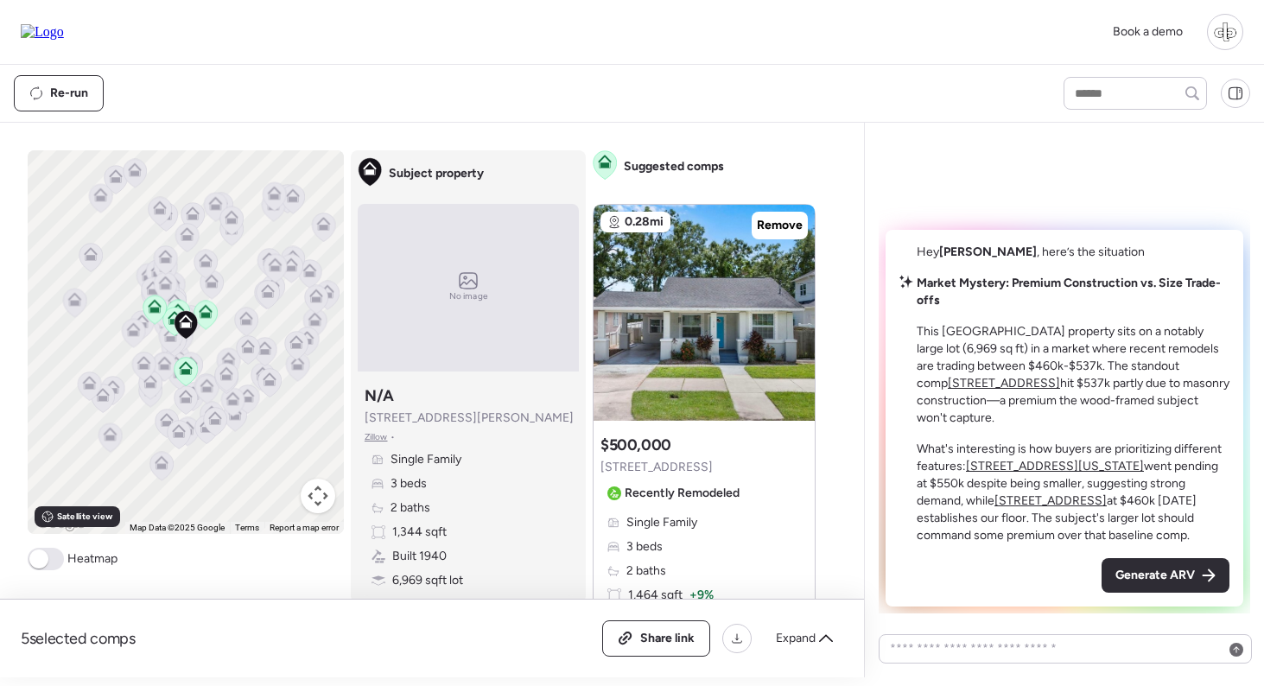
click at [966, 387] on u "[STREET_ADDRESS]" at bounding box center [1004, 383] width 112 height 15
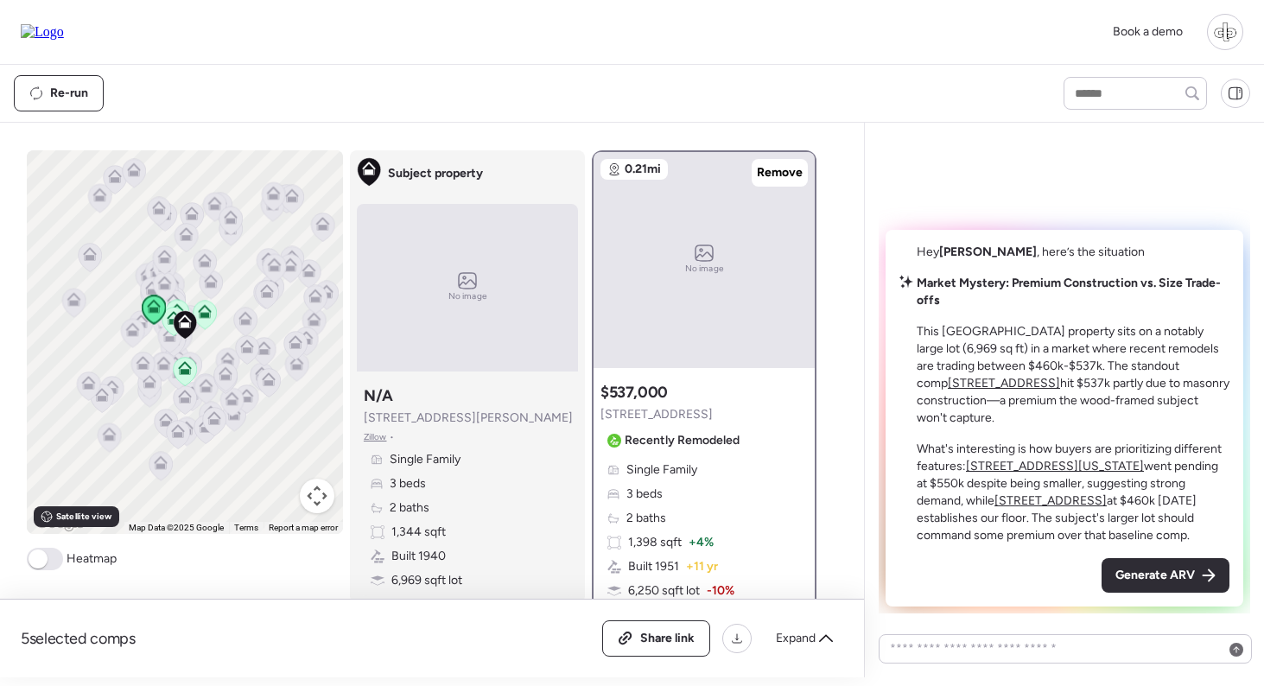
click at [1047, 467] on u "[STREET_ADDRESS][US_STATE]" at bounding box center [1055, 466] width 178 height 15
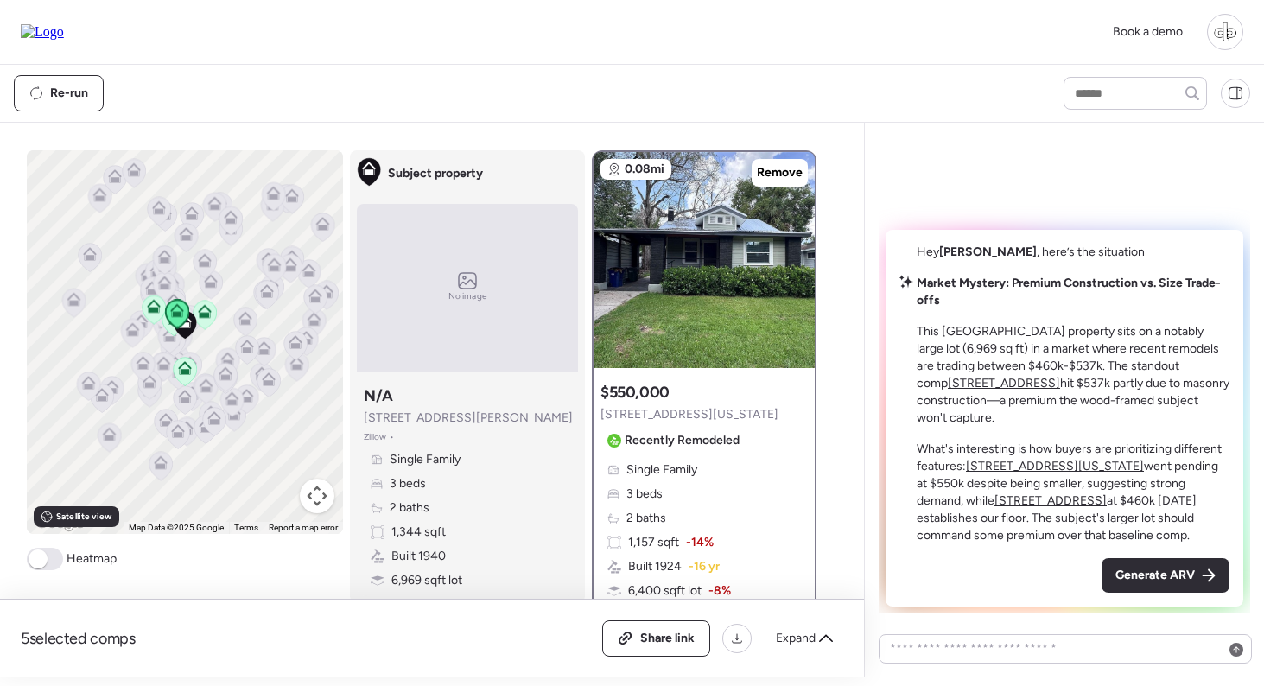
click at [995, 506] on u "[STREET_ADDRESS]" at bounding box center [1051, 500] width 112 height 15
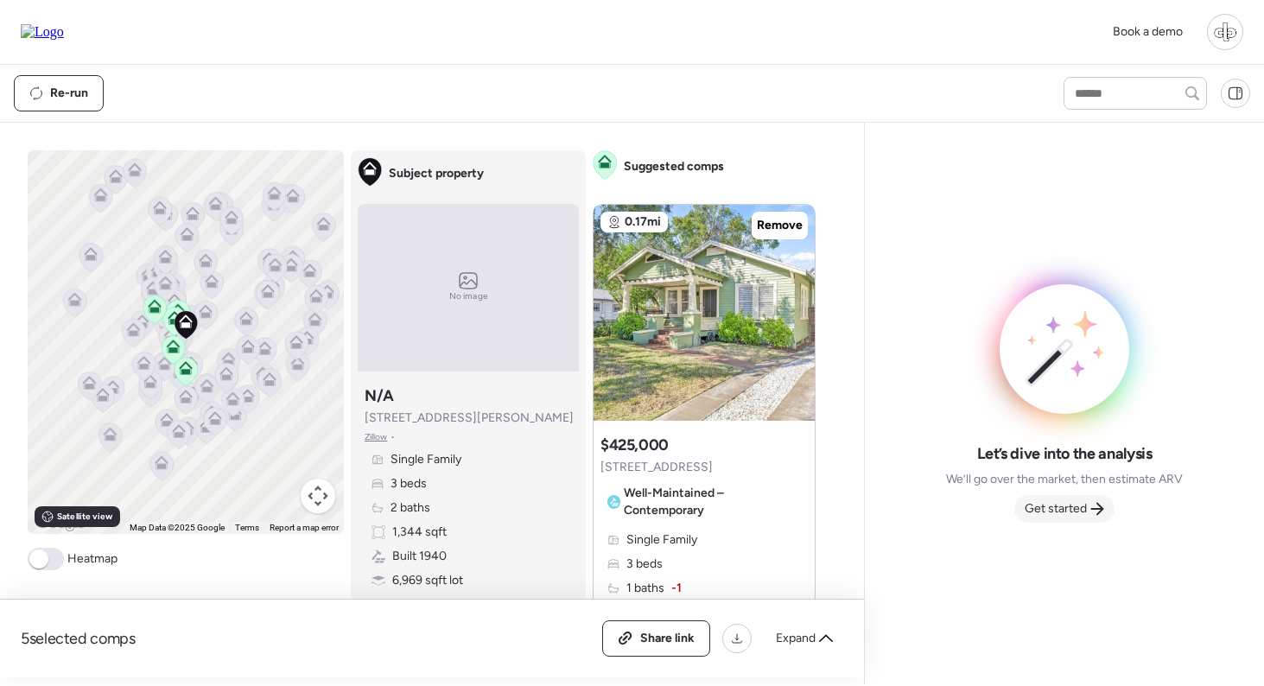
click at [1090, 513] on div "Get started" at bounding box center [1064, 509] width 100 height 28
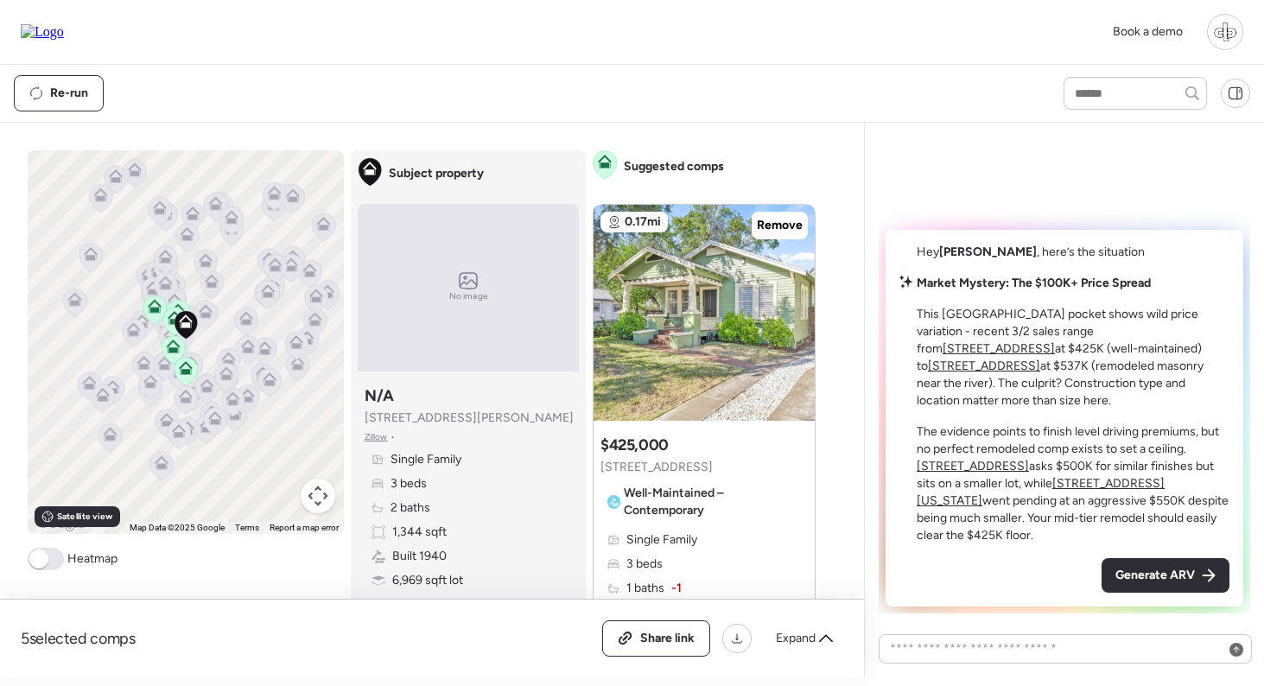
click at [1082, 499] on u "[STREET_ADDRESS][US_STATE]" at bounding box center [1041, 492] width 248 height 32
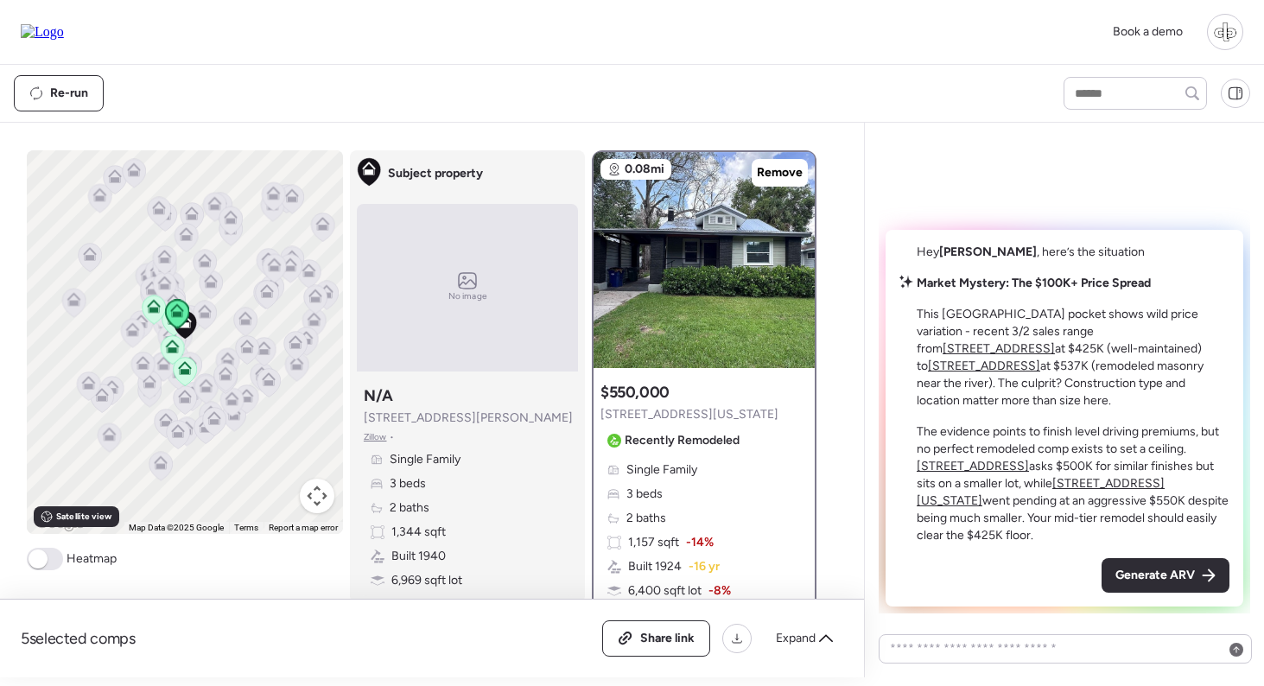
click at [1055, 351] on u "[STREET_ADDRESS]" at bounding box center [999, 348] width 112 height 15
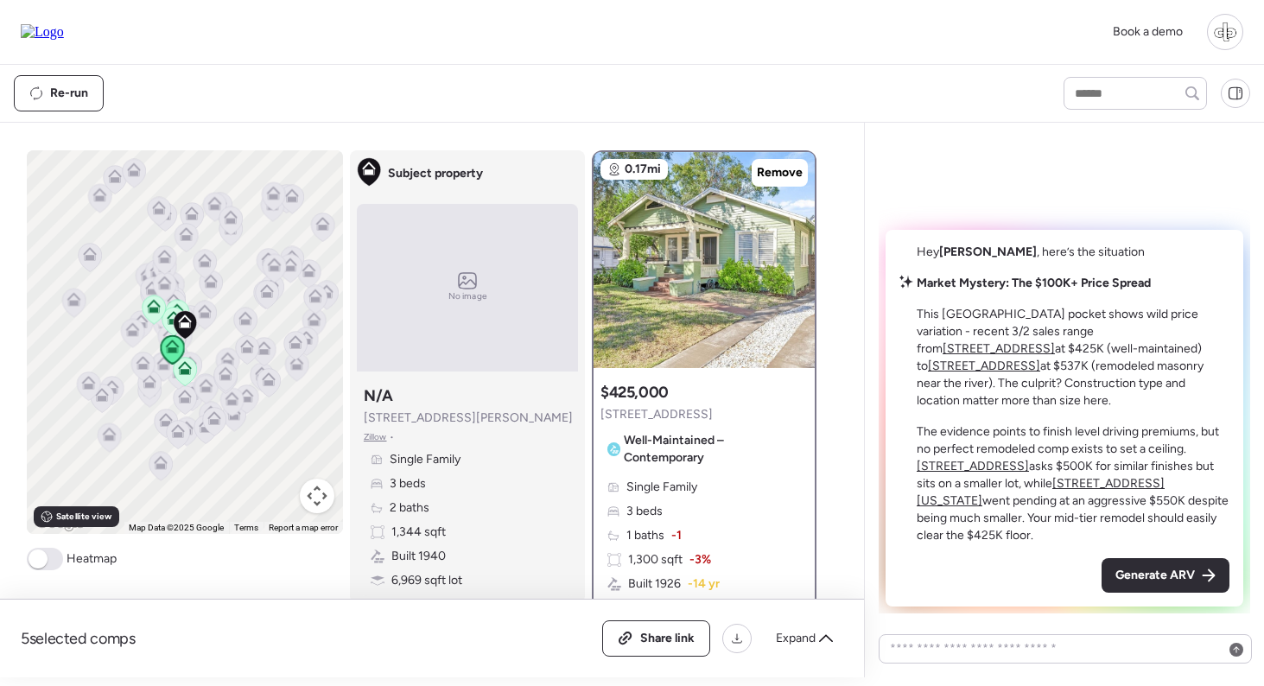
click at [1040, 367] on u "[STREET_ADDRESS]" at bounding box center [984, 366] width 112 height 15
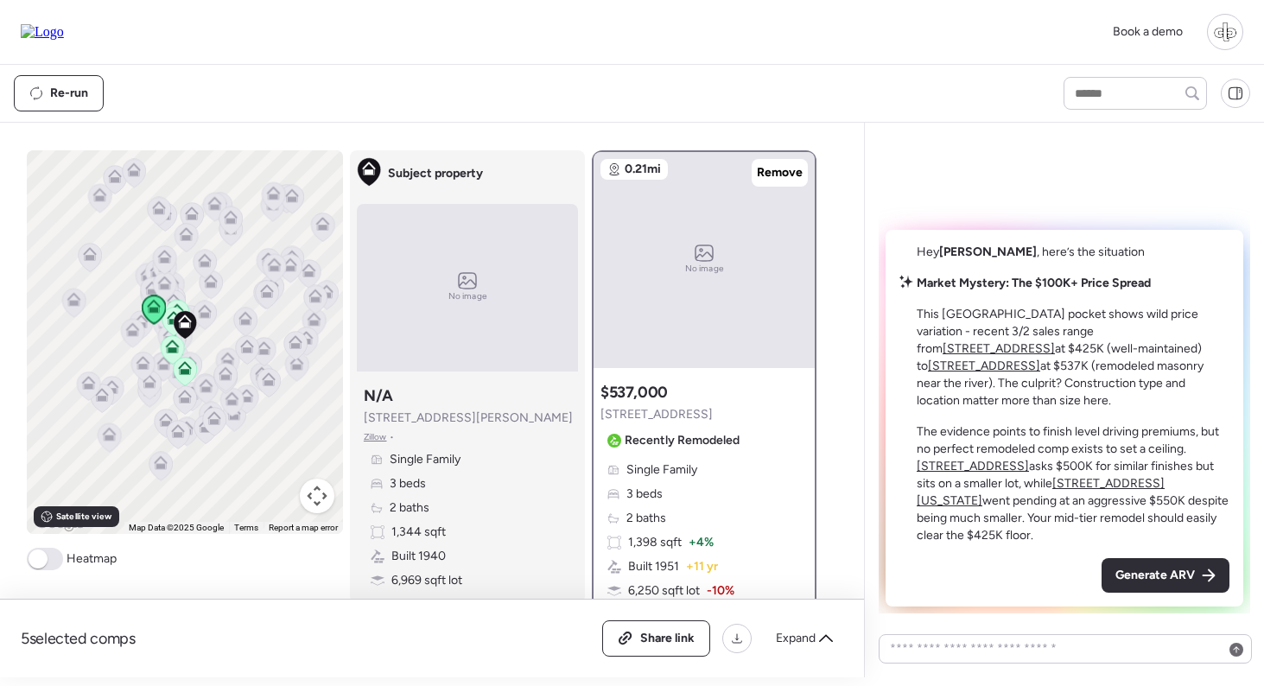
click at [1029, 469] on u "[STREET_ADDRESS]" at bounding box center [973, 466] width 112 height 15
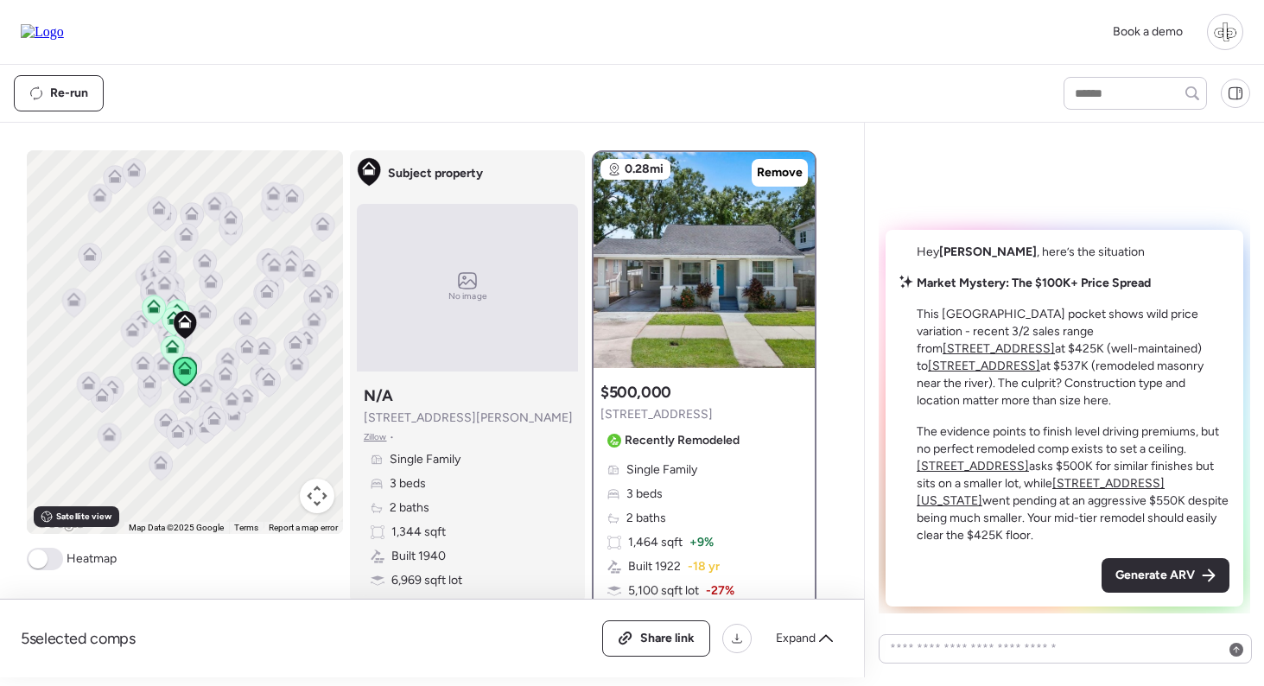
click at [1090, 502] on u "[STREET_ADDRESS][US_STATE]" at bounding box center [1041, 492] width 248 height 32
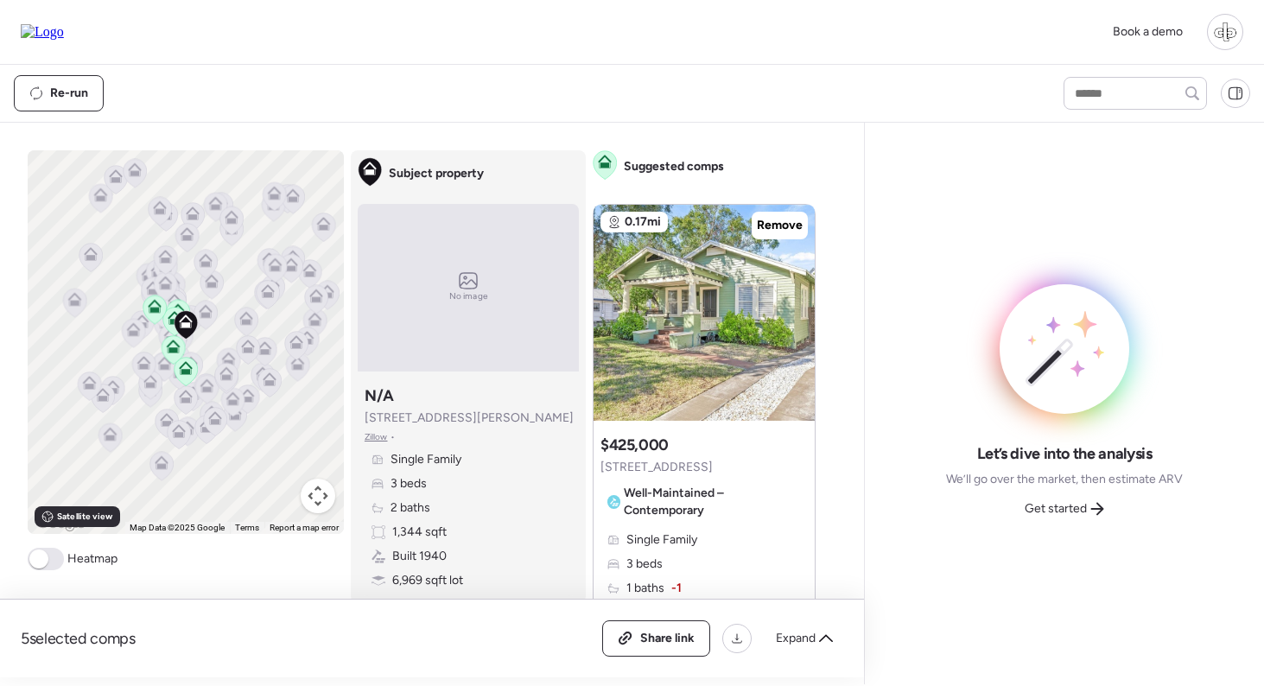
click at [1053, 524] on div "Let’s dive into the analysis We’ll go over the market, then estimate ARV Get st…" at bounding box center [1065, 404] width 372 height 534
click at [1052, 515] on span "Get started" at bounding box center [1056, 508] width 62 height 17
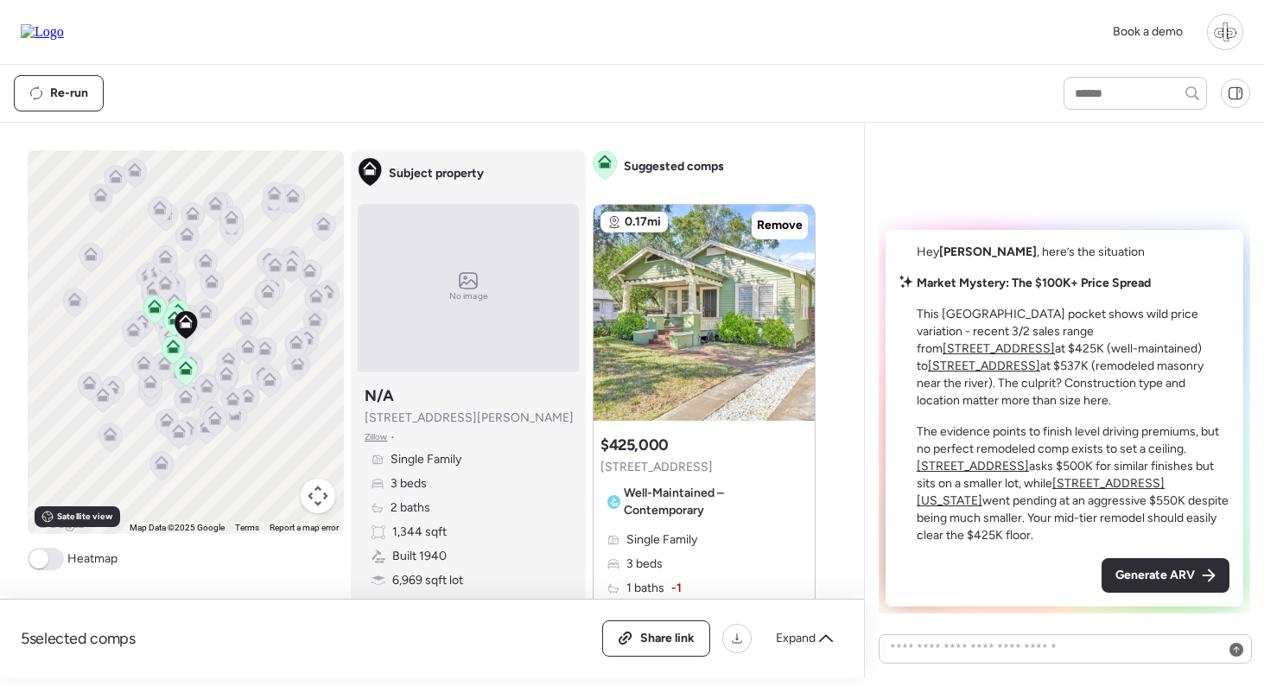
click at [486, 60] on div "Book a demo" at bounding box center [632, 32] width 1264 height 65
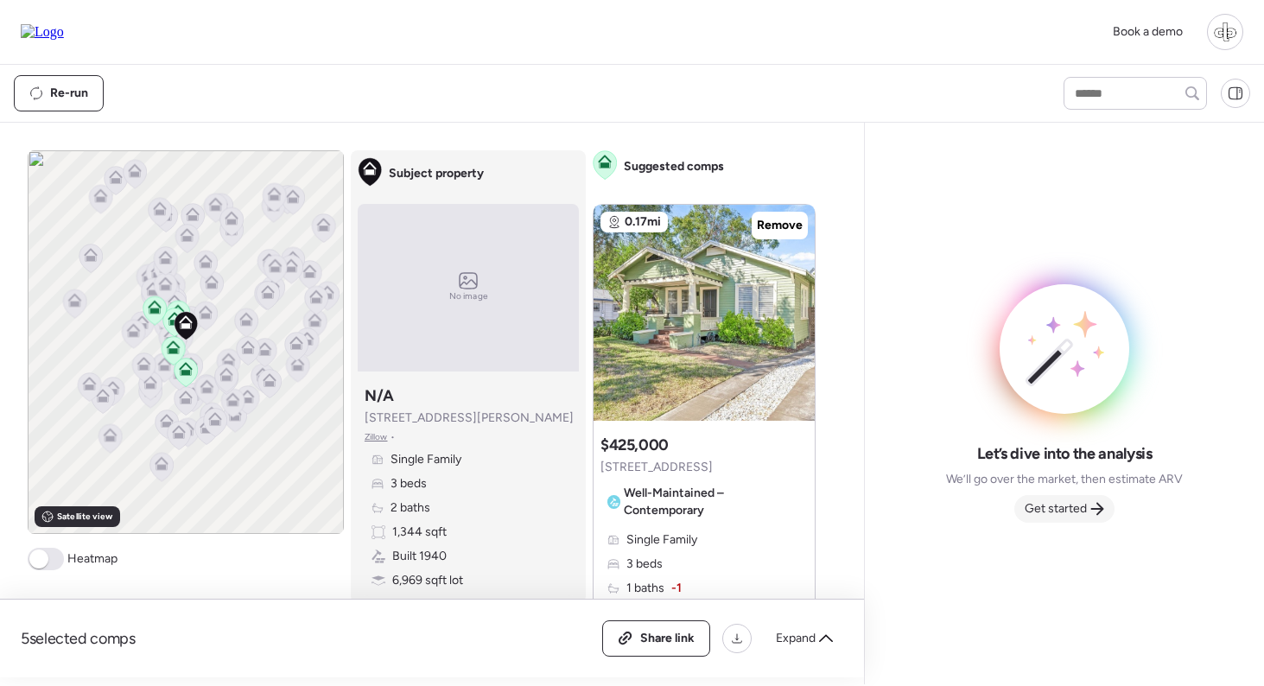
click at [1058, 512] on span "Get started" at bounding box center [1056, 508] width 62 height 17
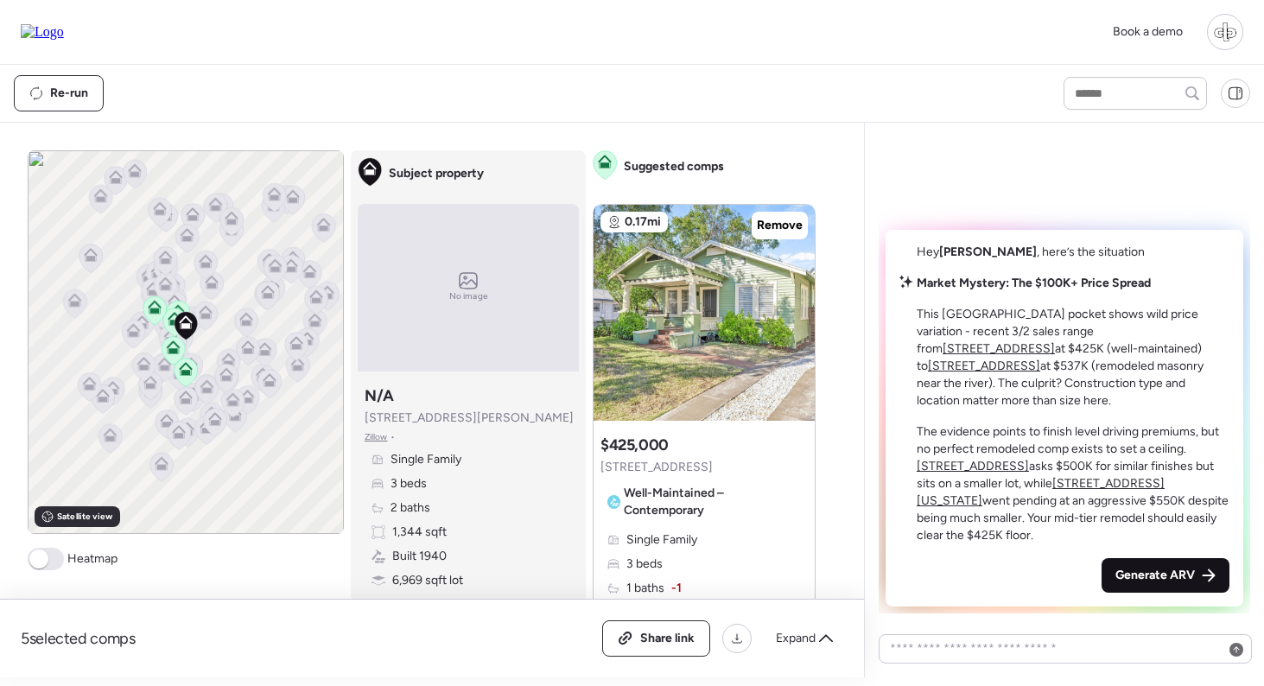
click at [1135, 570] on span "Generate ARV" at bounding box center [1154, 575] width 79 height 17
click at [1147, 582] on span "Generate ARV" at bounding box center [1154, 575] width 79 height 17
click at [1115, 571] on span "Generate ARV" at bounding box center [1154, 575] width 79 height 17
click at [1148, 575] on span "Generate ARV" at bounding box center [1154, 575] width 79 height 17
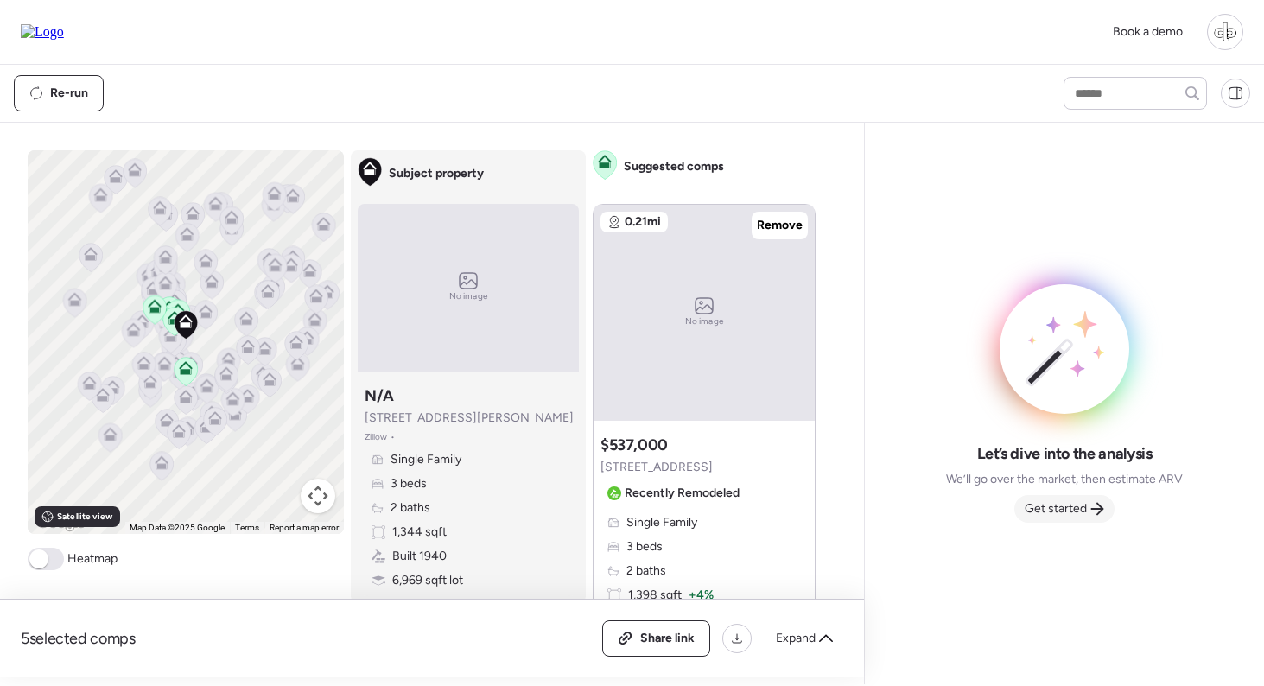
click at [1071, 513] on span "Get started" at bounding box center [1056, 508] width 62 height 17
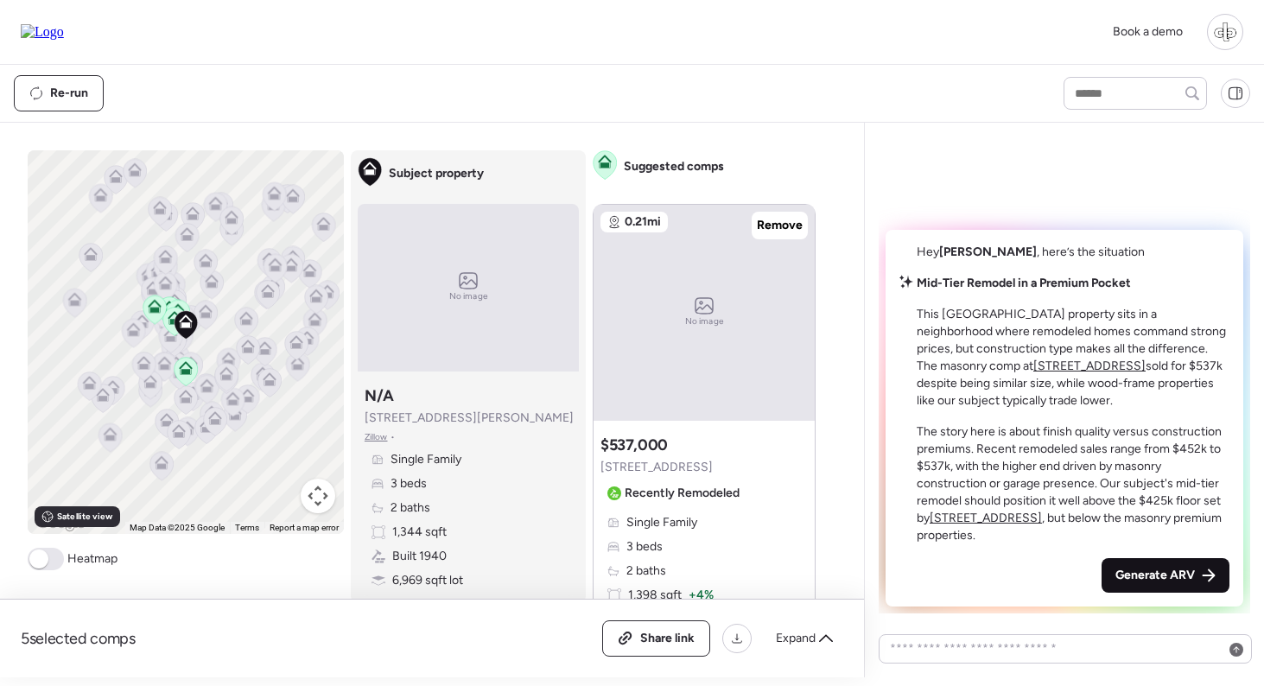
click at [1165, 573] on span "Generate ARV" at bounding box center [1154, 575] width 79 height 17
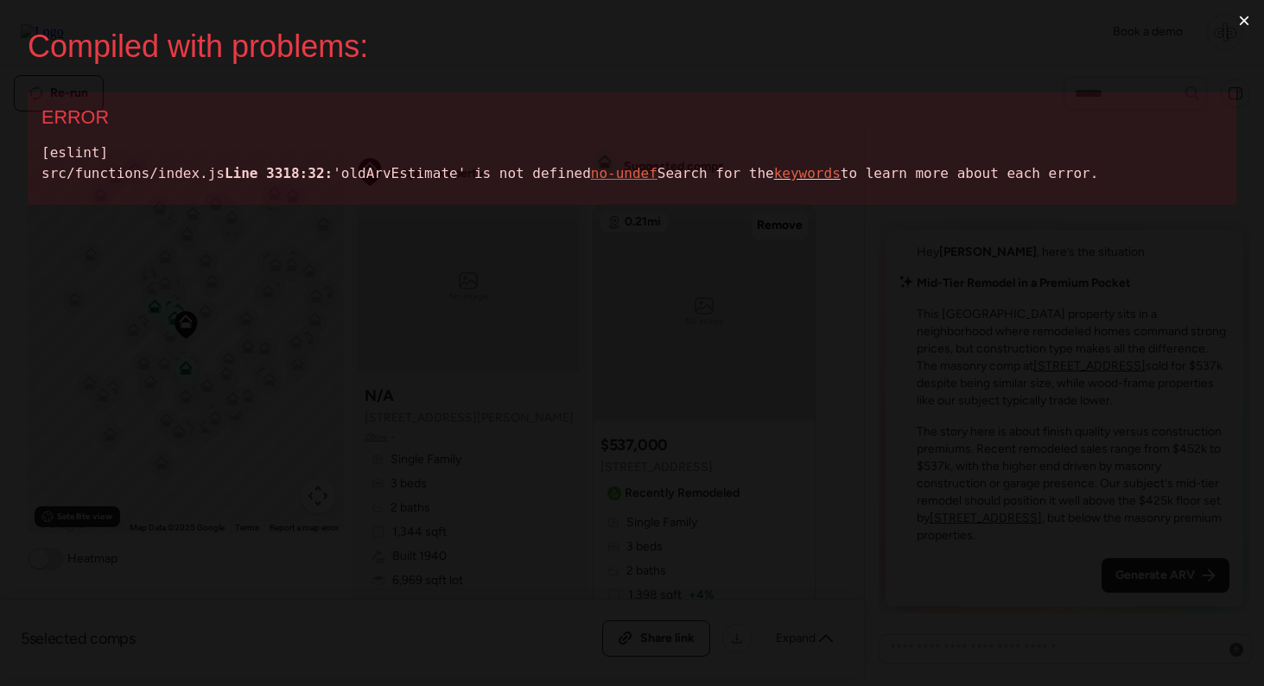
click at [236, 184] on div "[eslint] src/functions/index.js Line 3318:32: 'oldArvEstimate' is not defined n…" at bounding box center [631, 163] width 1181 height 41
copy div "oldArvEstimate"
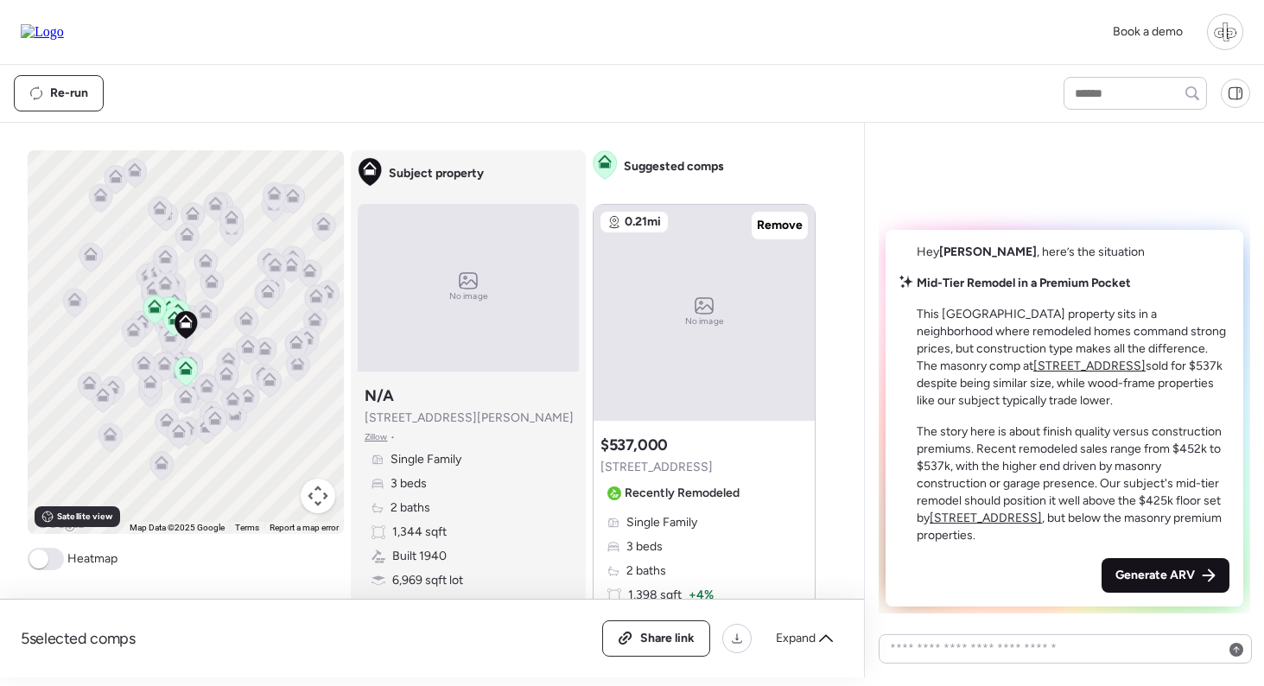
click at [1160, 581] on span "Generate ARV" at bounding box center [1154, 575] width 79 height 17
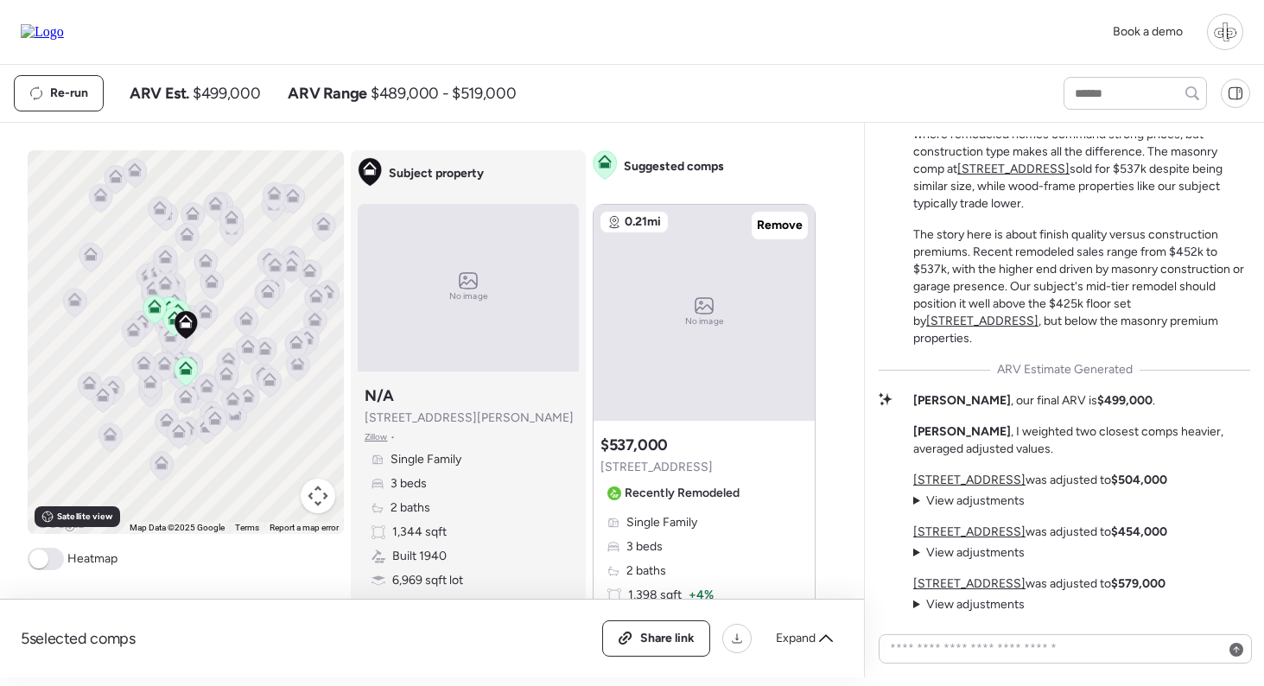
click at [957, 483] on u "[STREET_ADDRESS]" at bounding box center [969, 480] width 112 height 15
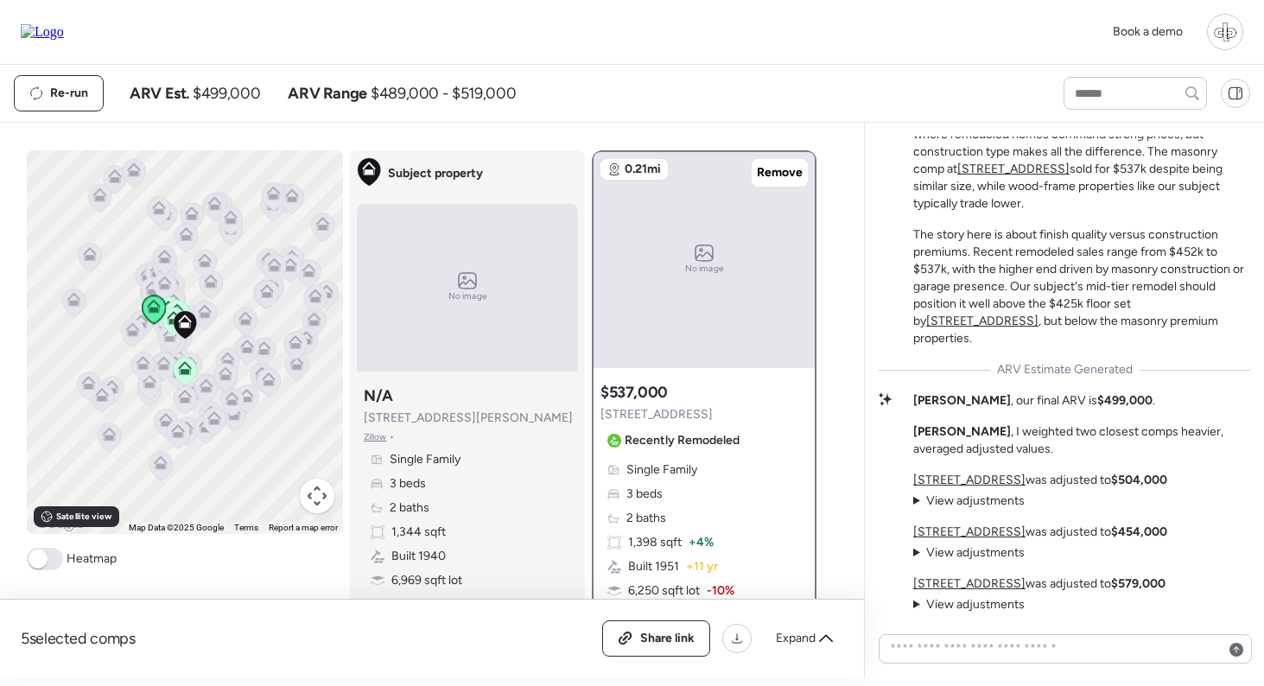
click at [954, 531] on u "[STREET_ADDRESS]" at bounding box center [969, 531] width 112 height 15
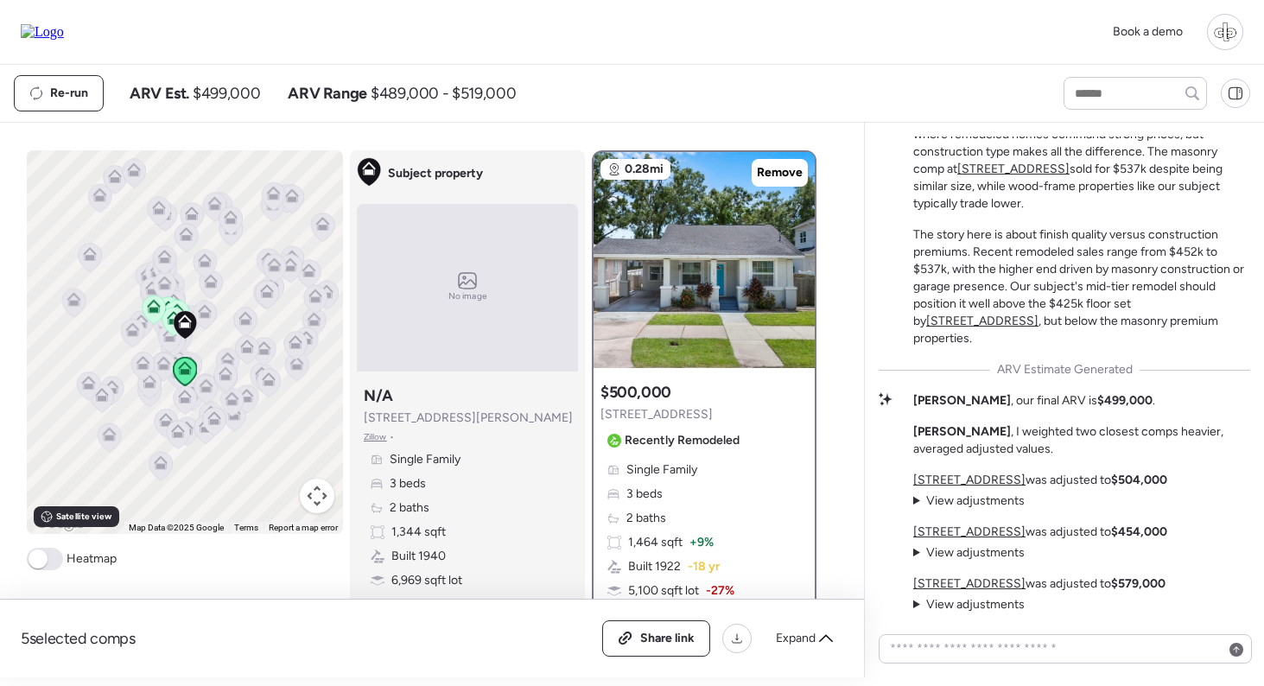
click at [954, 587] on u "[STREET_ADDRESS]" at bounding box center [969, 583] width 112 height 15
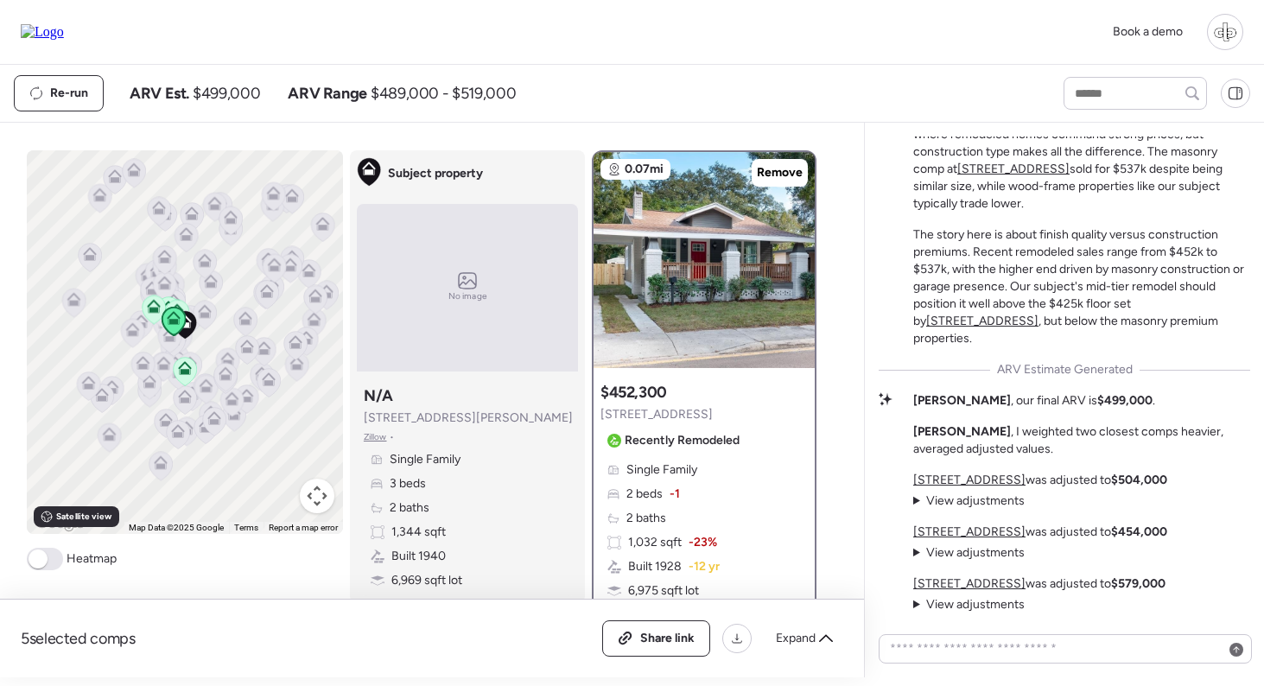
click at [962, 537] on u "[STREET_ADDRESS]" at bounding box center [969, 531] width 112 height 15
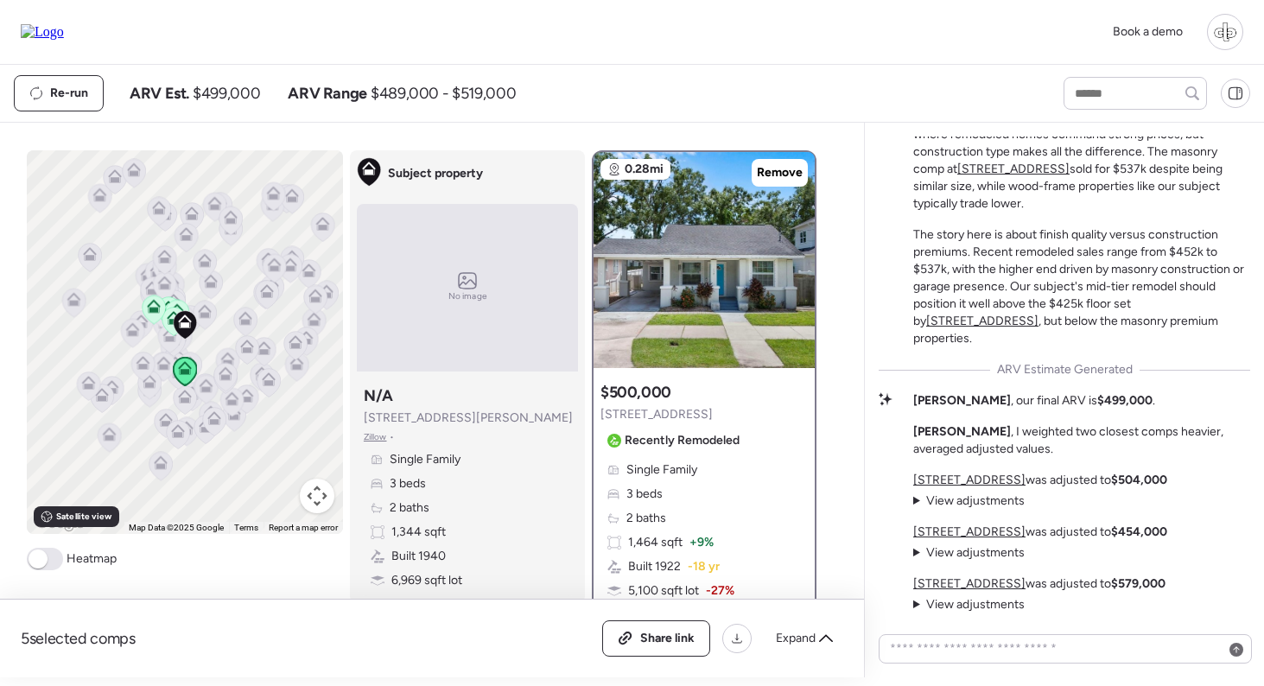
click at [962, 556] on span "View adjustments" at bounding box center [975, 552] width 99 height 15
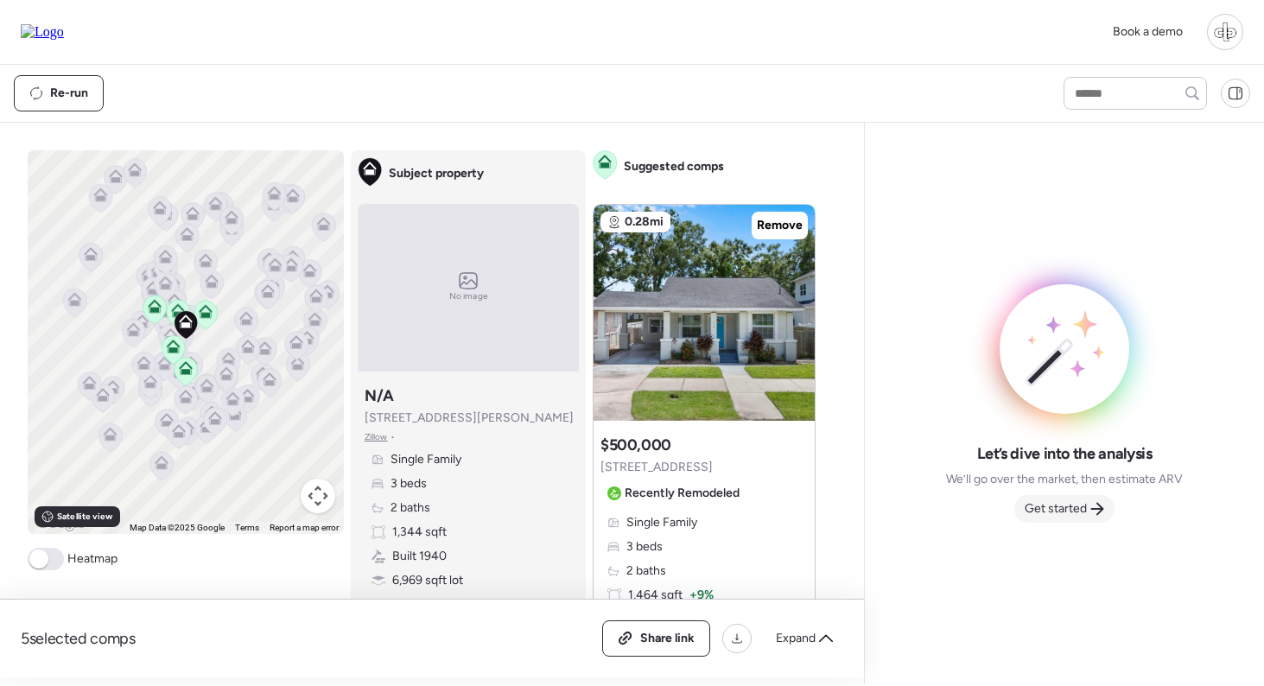
click at [1069, 512] on span "Get started" at bounding box center [1056, 508] width 62 height 17
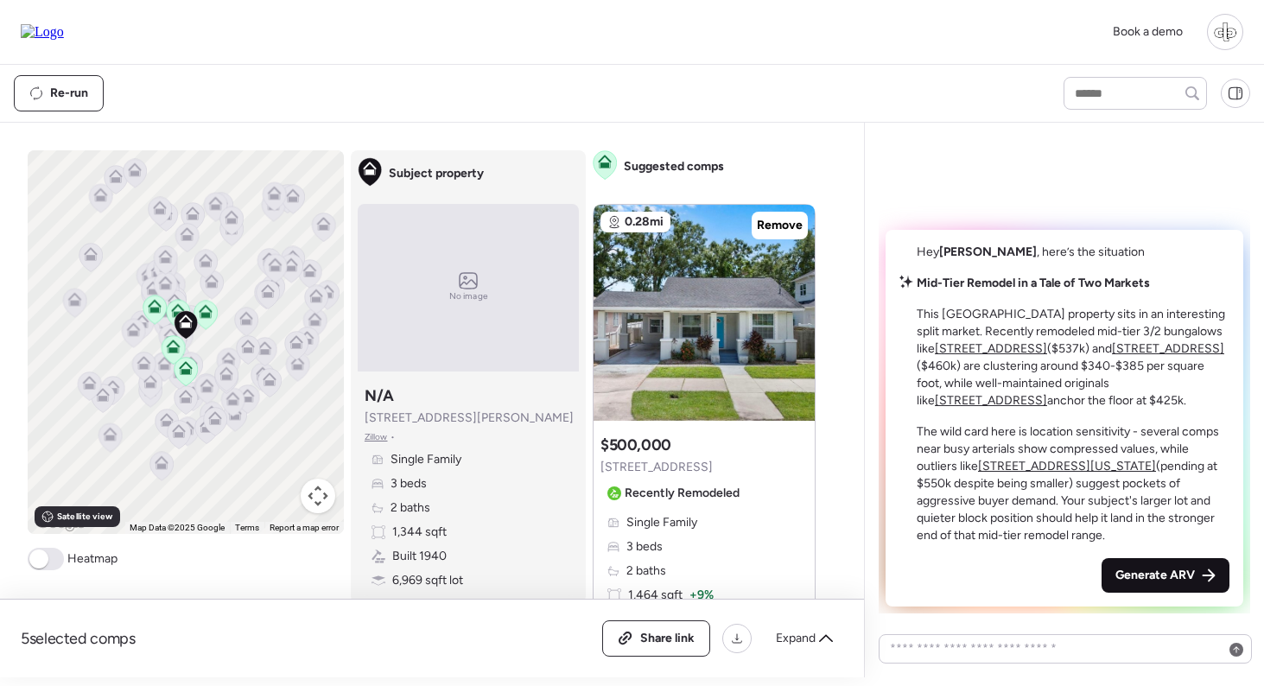
click at [1118, 568] on span "Generate ARV" at bounding box center [1154, 575] width 79 height 17
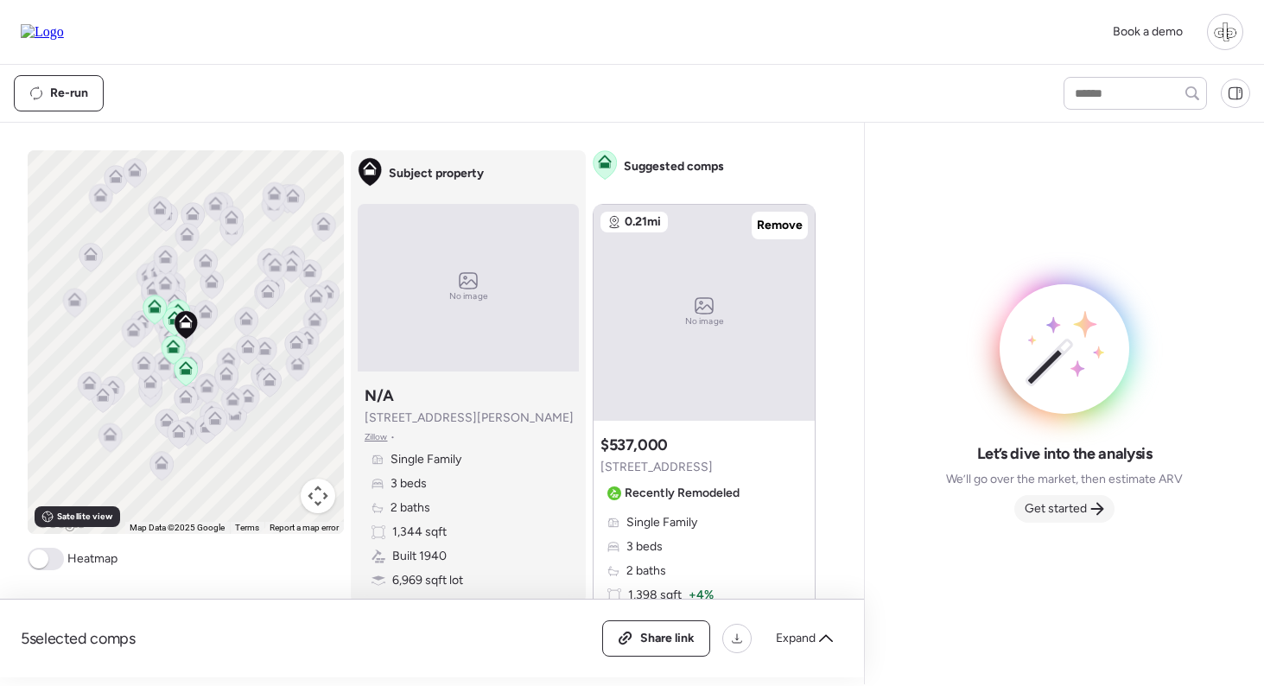
click at [1077, 505] on span "Get started" at bounding box center [1056, 508] width 62 height 17
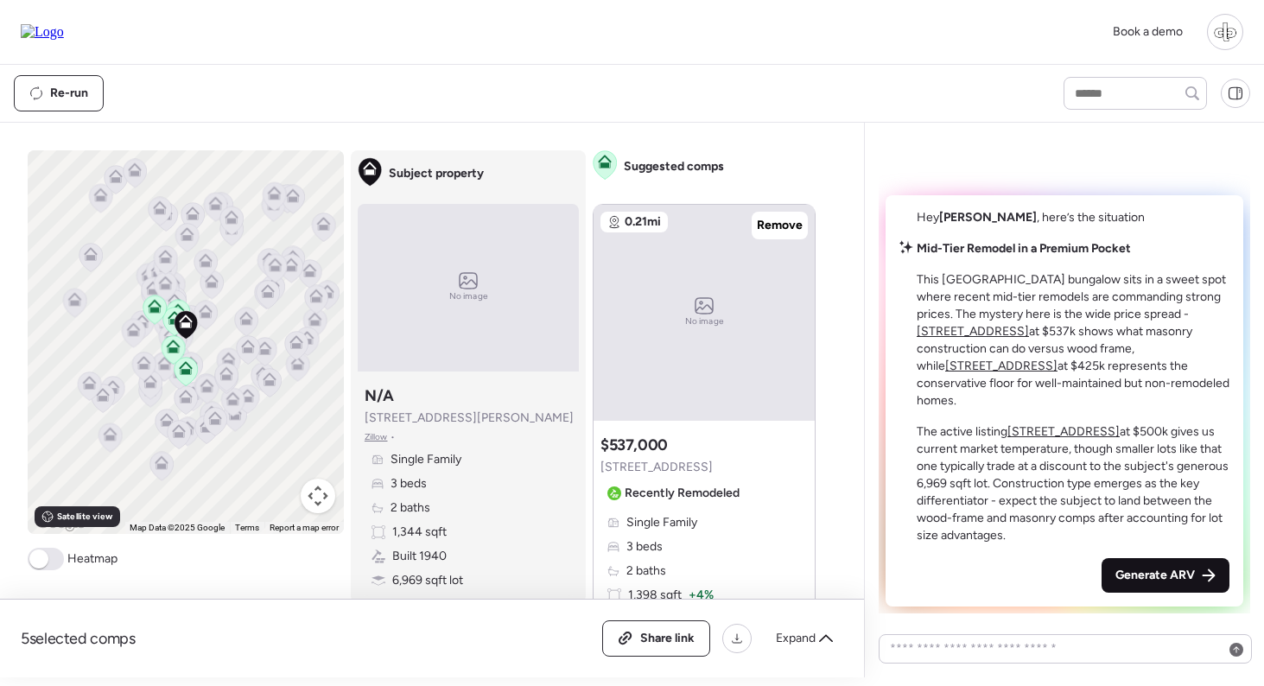
click at [1135, 576] on span "Generate ARV" at bounding box center [1154, 575] width 79 height 17
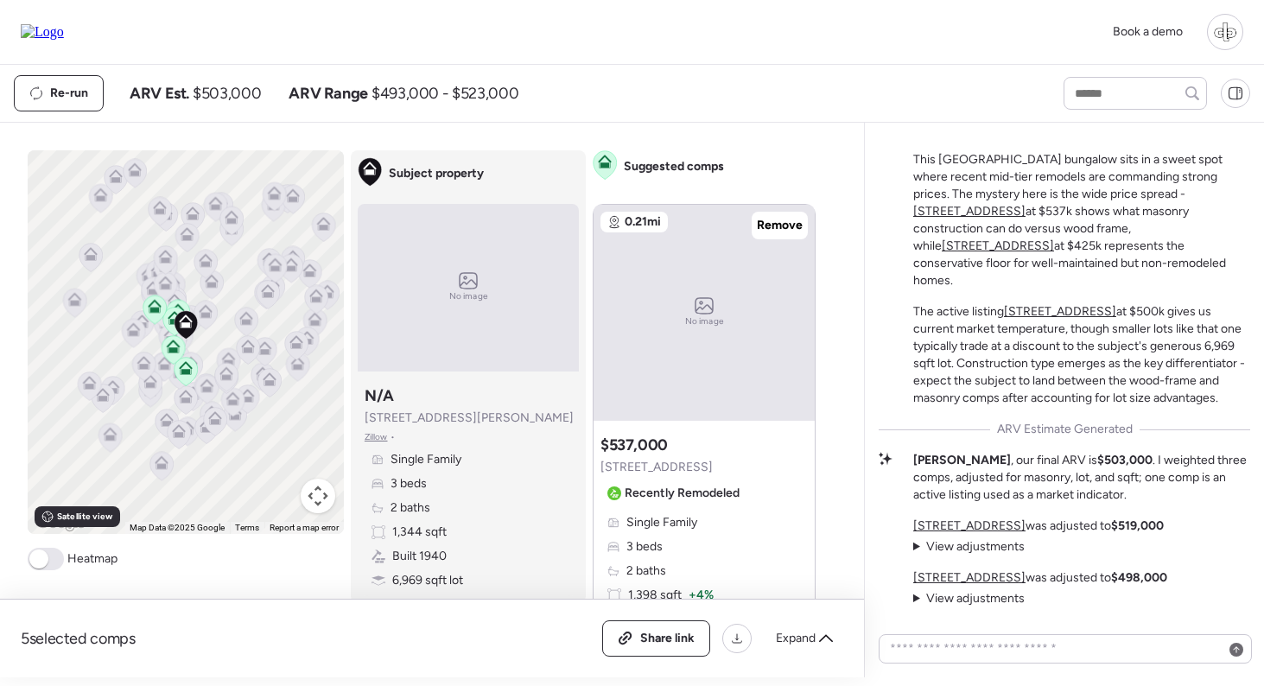
scroll to position [-45, 0]
click at [1026, 216] on u "[STREET_ADDRESS]" at bounding box center [969, 210] width 112 height 15
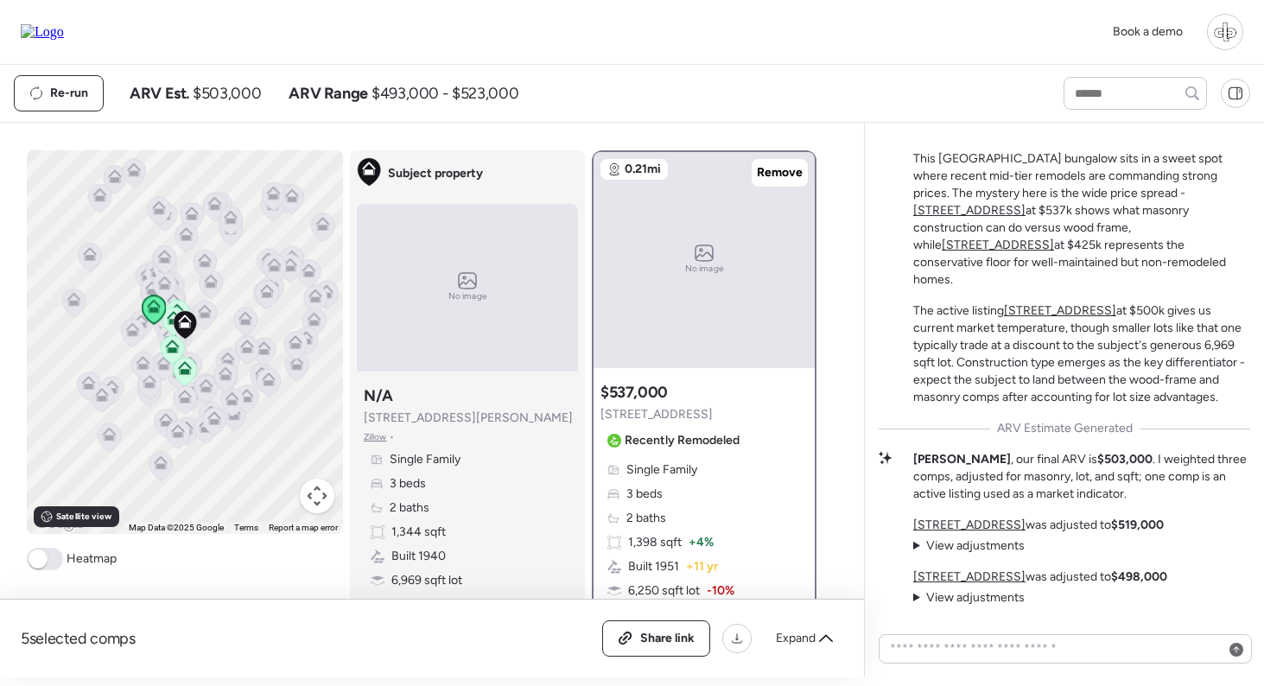
click at [1073, 312] on u "[STREET_ADDRESS]" at bounding box center [1060, 310] width 112 height 15
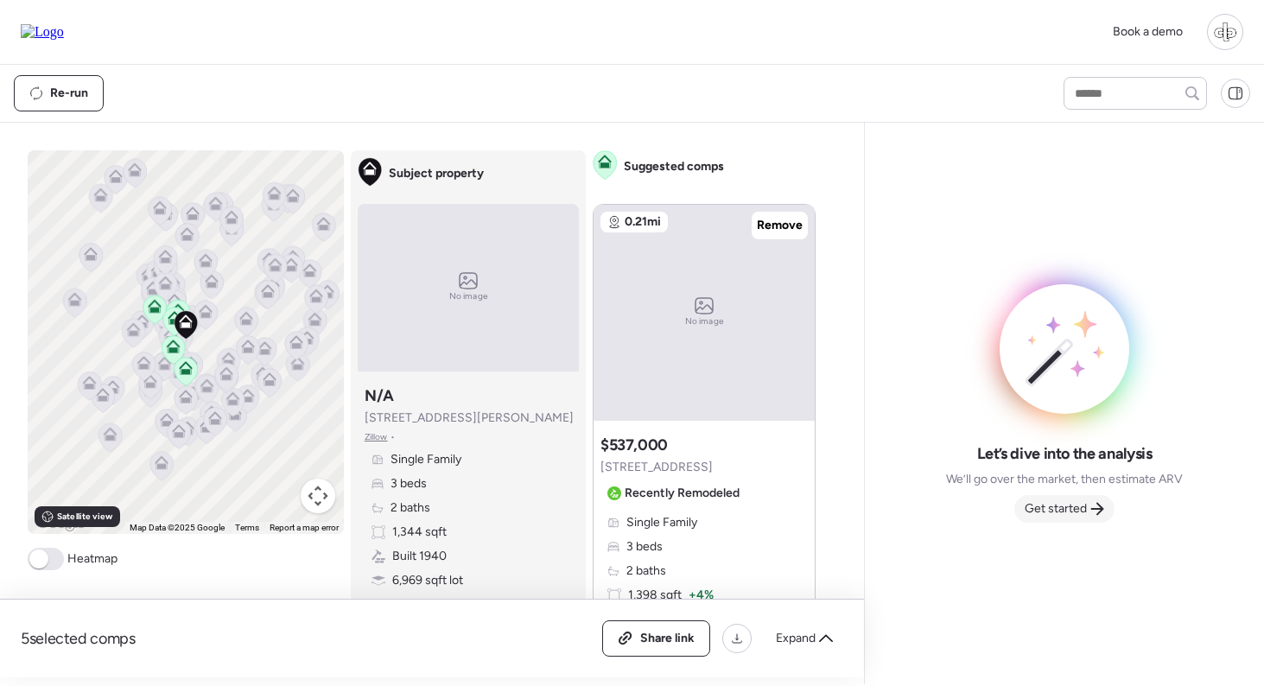
click at [1072, 510] on span "Get started" at bounding box center [1056, 508] width 62 height 17
click at [1049, 505] on span "Get started" at bounding box center [1056, 508] width 62 height 17
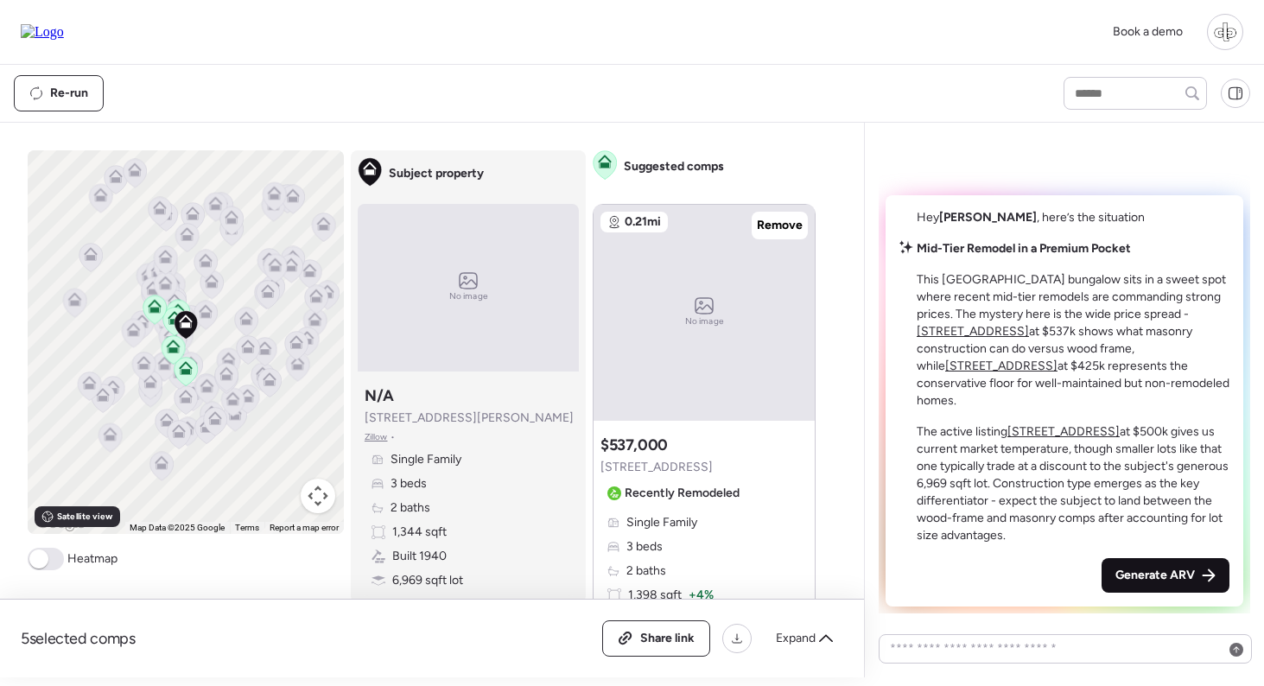
click at [1181, 571] on span "Generate ARV" at bounding box center [1154, 575] width 79 height 17
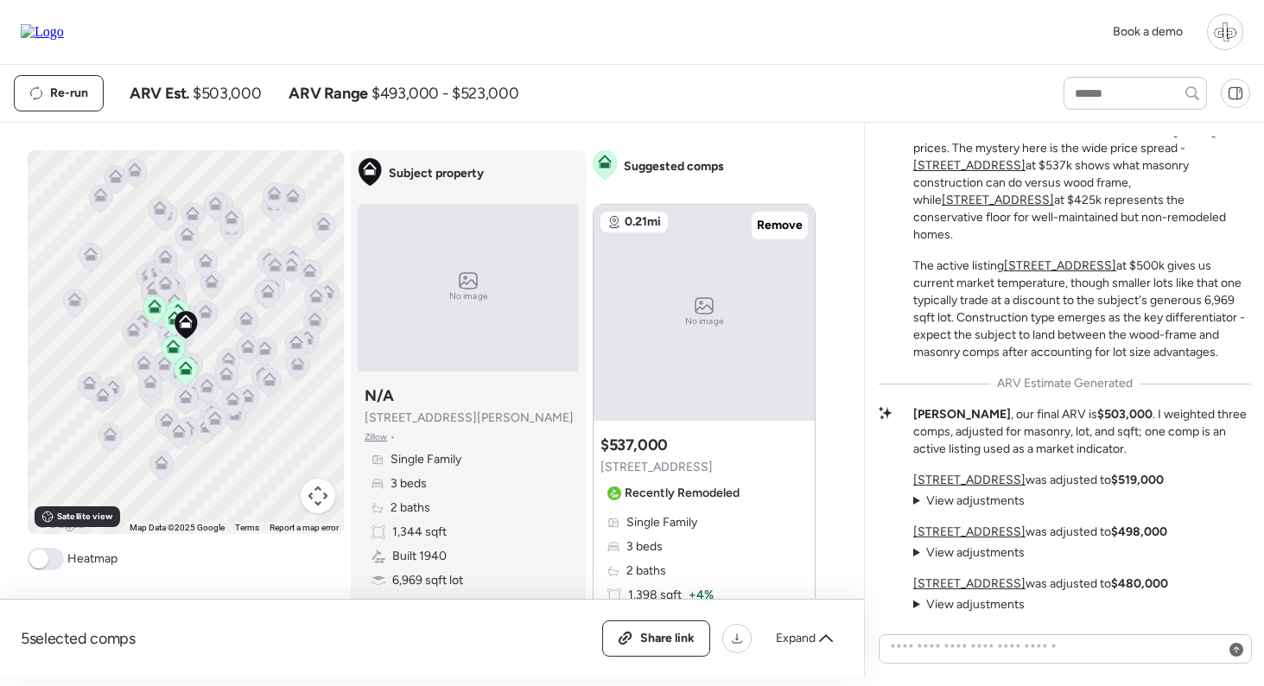
click at [951, 486] on u "[STREET_ADDRESS]" at bounding box center [969, 480] width 112 height 15
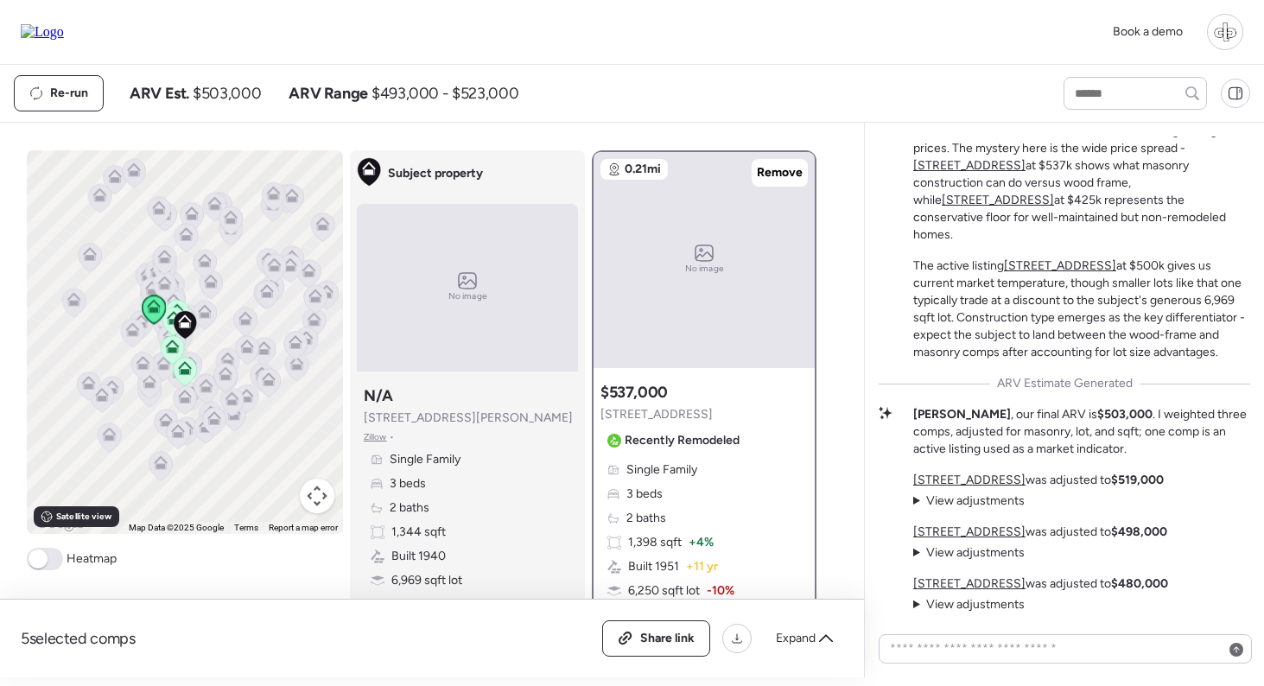
click at [951, 524] on div "[STREET_ADDRESS] was adjusted to $519,000 View adjustments Hide adjustments Mas…" at bounding box center [1040, 543] width 255 height 142
click at [951, 534] on u "[STREET_ADDRESS]" at bounding box center [969, 531] width 112 height 15
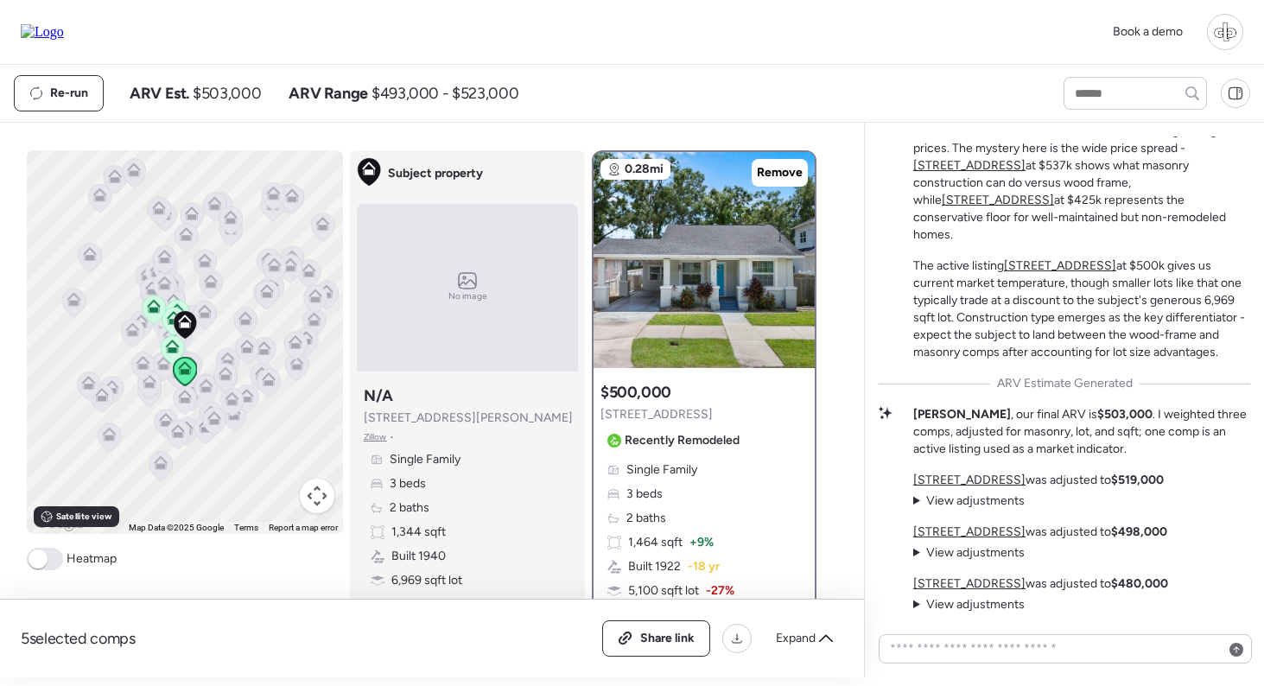
click at [953, 575] on div "[STREET_ADDRESS] was adjusted to $519,000 View adjustments Hide adjustments Mas…" at bounding box center [1040, 543] width 255 height 142
click at [953, 589] on u "[STREET_ADDRESS]" at bounding box center [969, 583] width 112 height 15
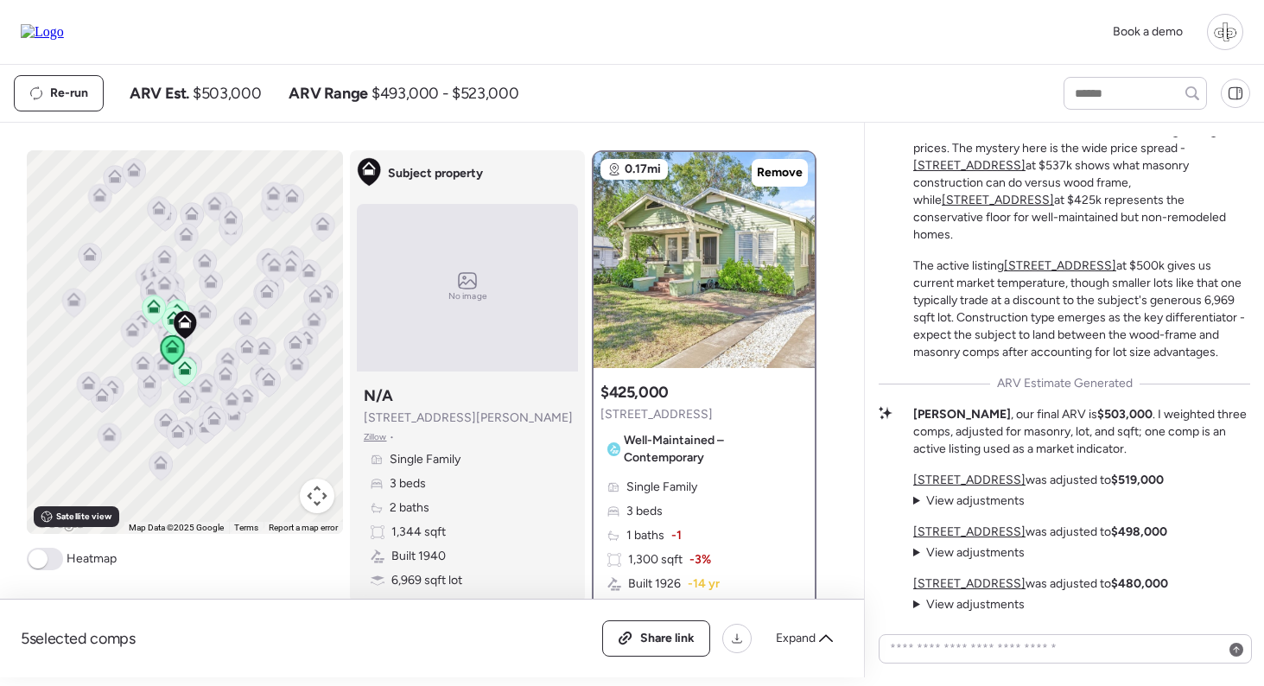
scroll to position [2, 0]
